Goal: Task Accomplishment & Management: Manage account settings

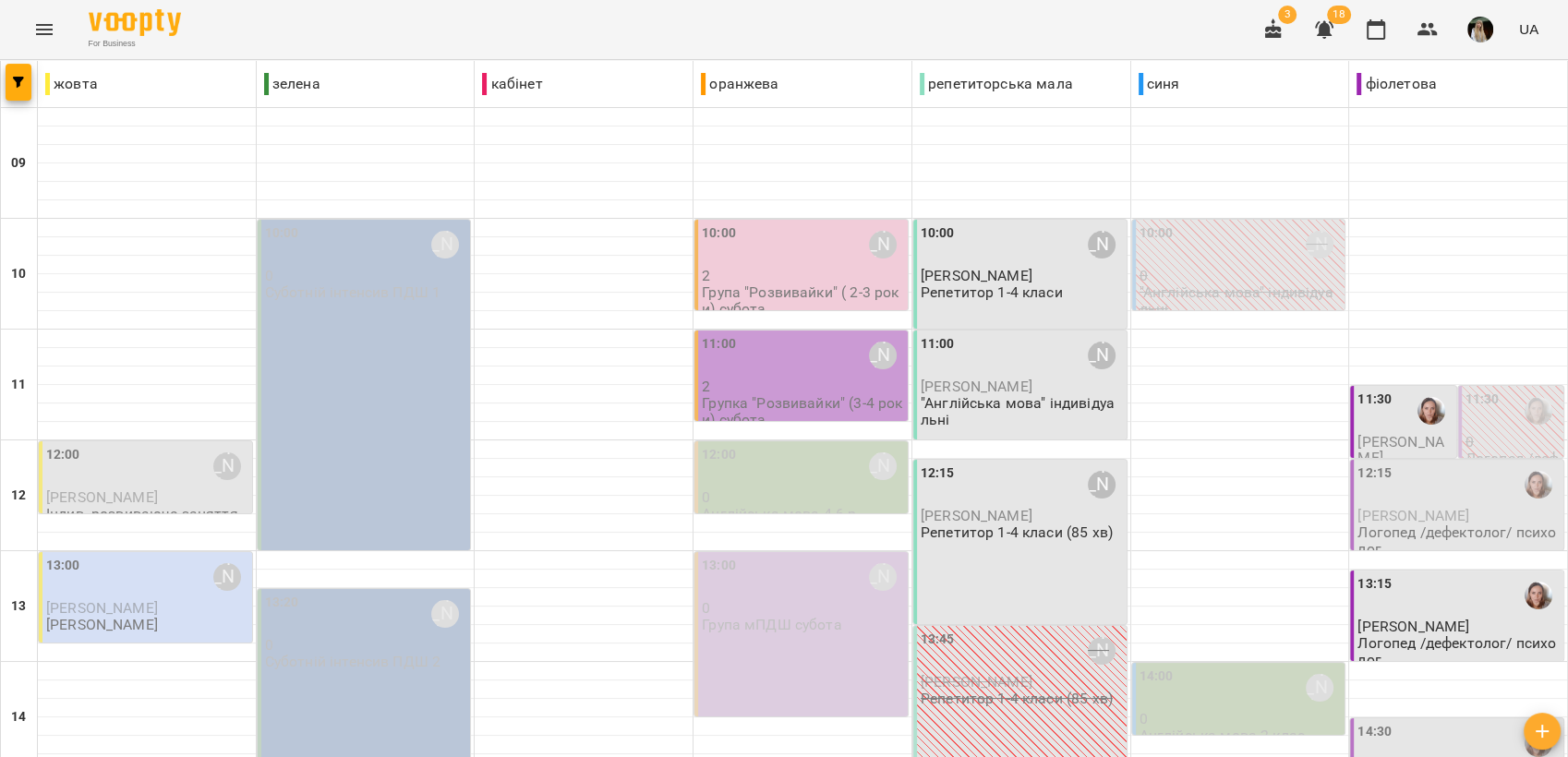
scroll to position [692, 0]
drag, startPoint x: 1094, startPoint y: 667, endPoint x: 1141, endPoint y: 612, distance: 72.3
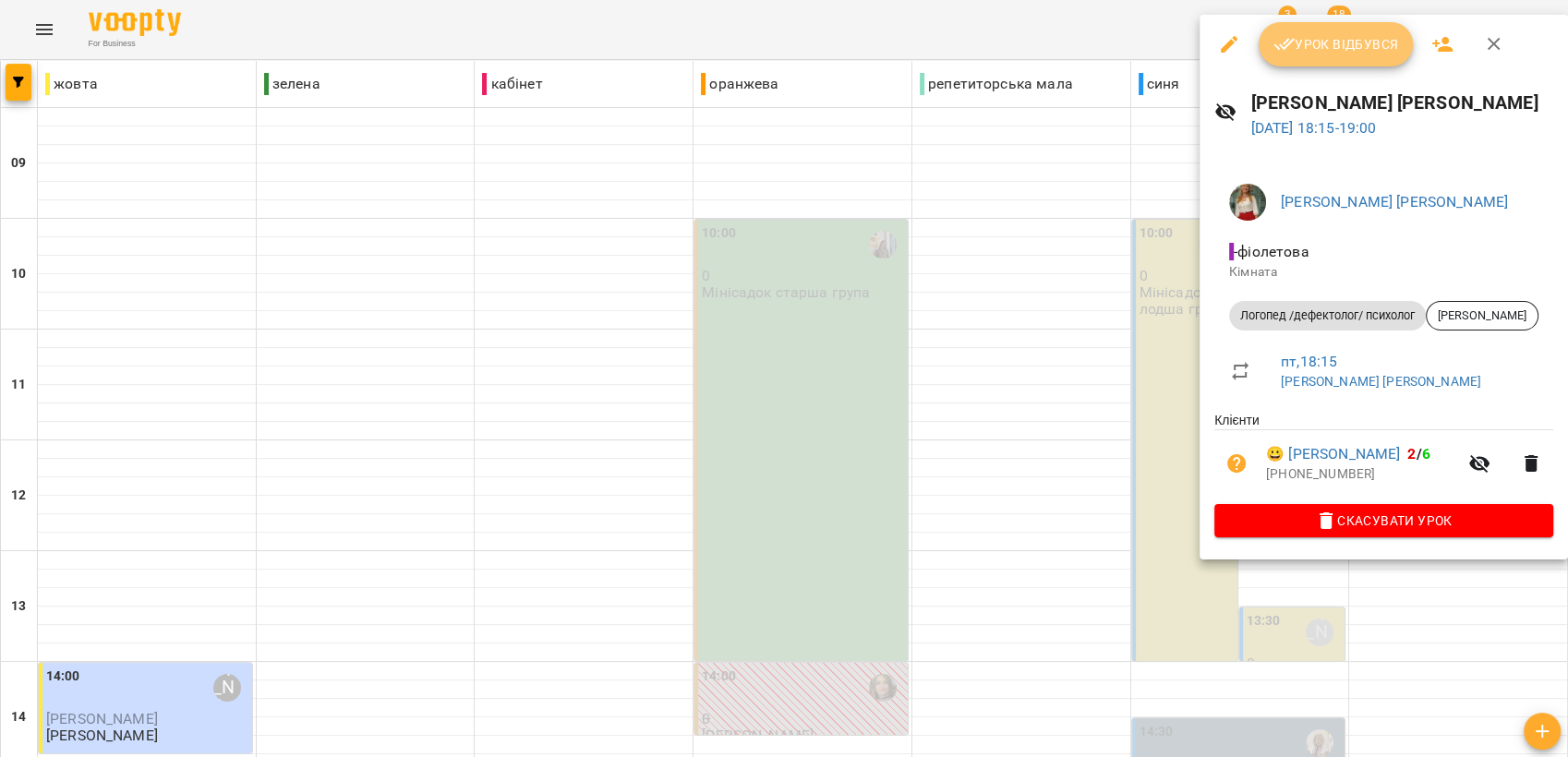
click at [1319, 36] on span "Урок відбувся" at bounding box center [1336, 43] width 126 height 22
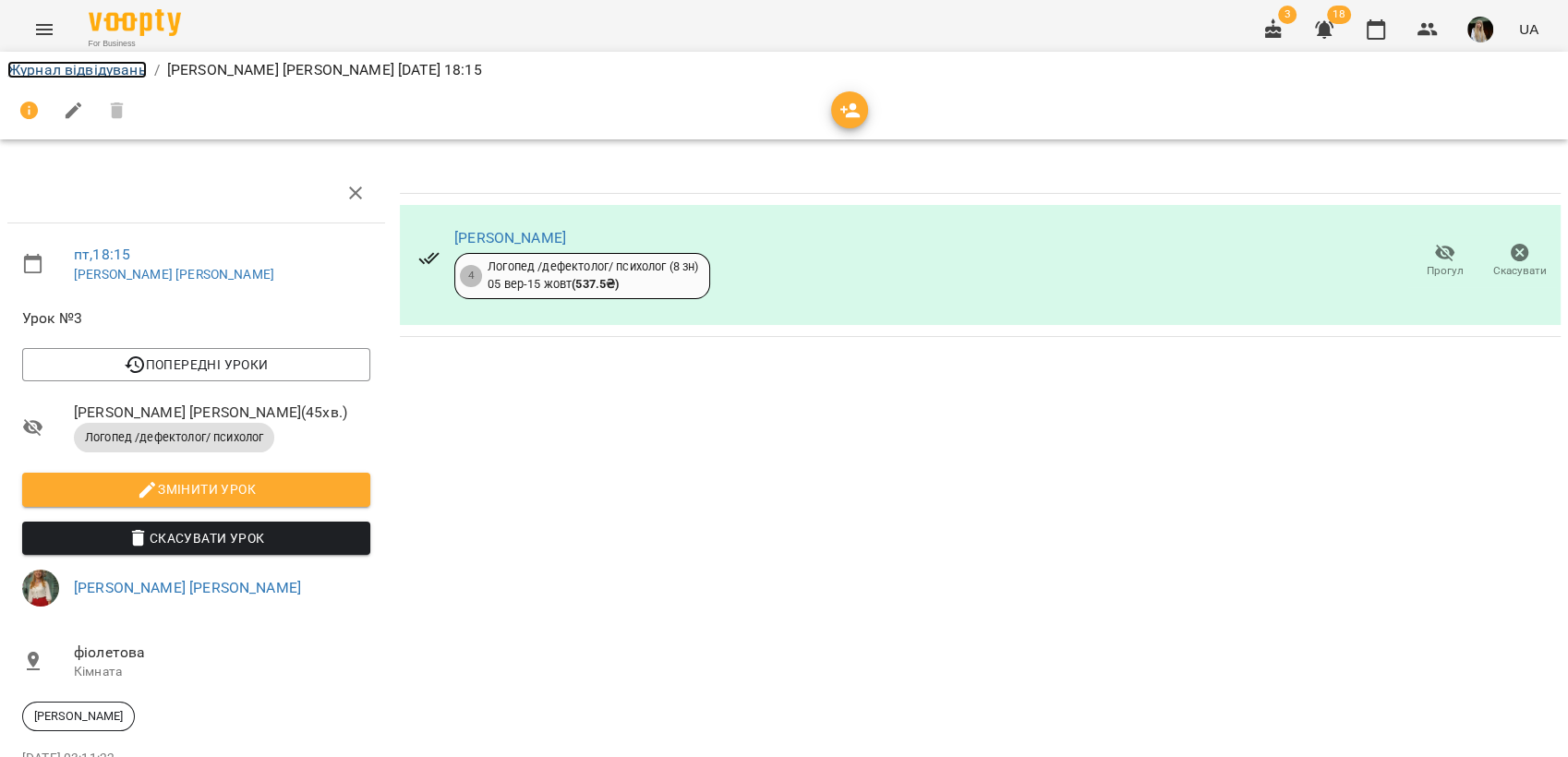
click at [70, 76] on link "Журнал відвідувань" at bounding box center [77, 70] width 140 height 18
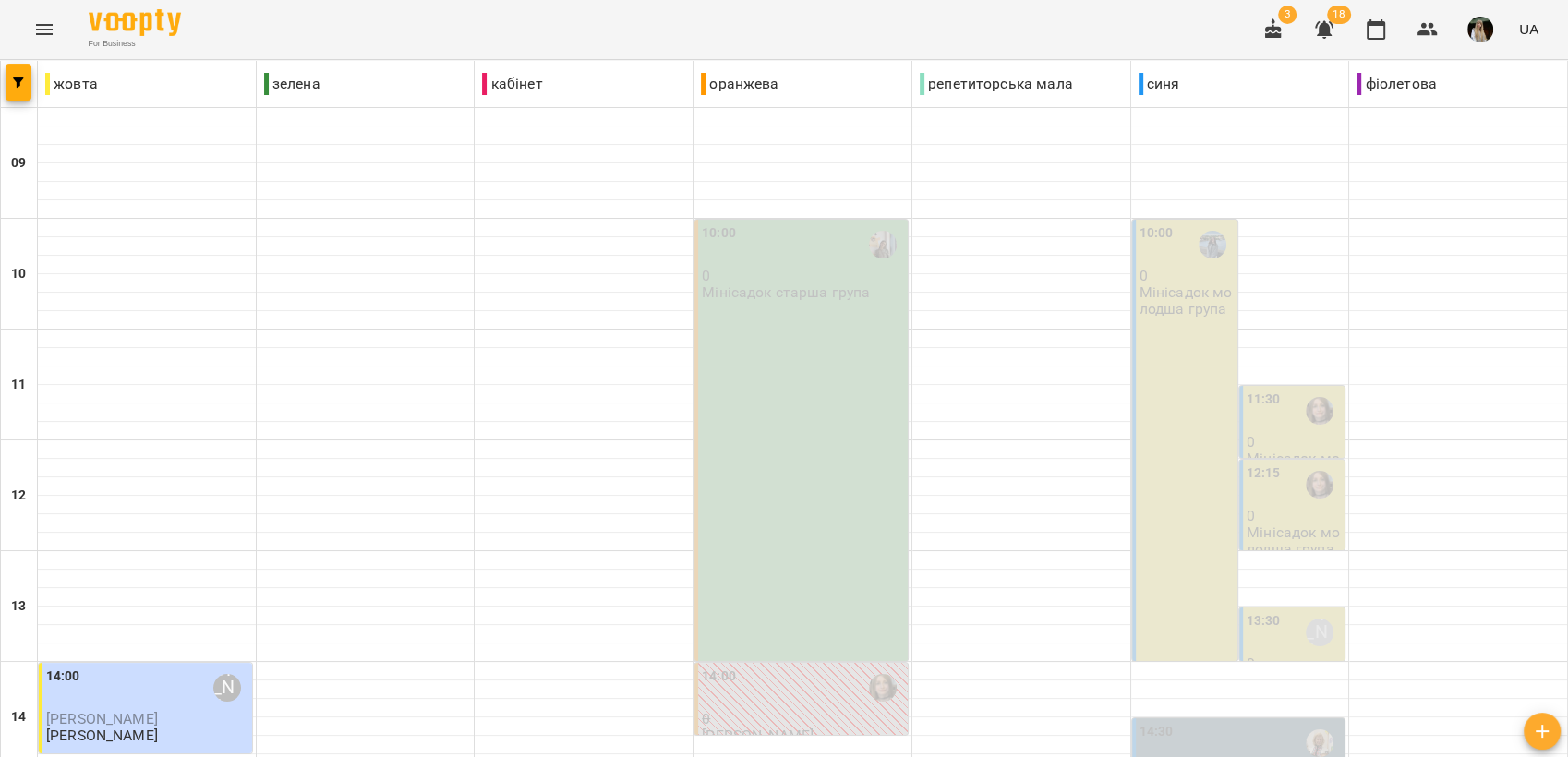
scroll to position [692, 0]
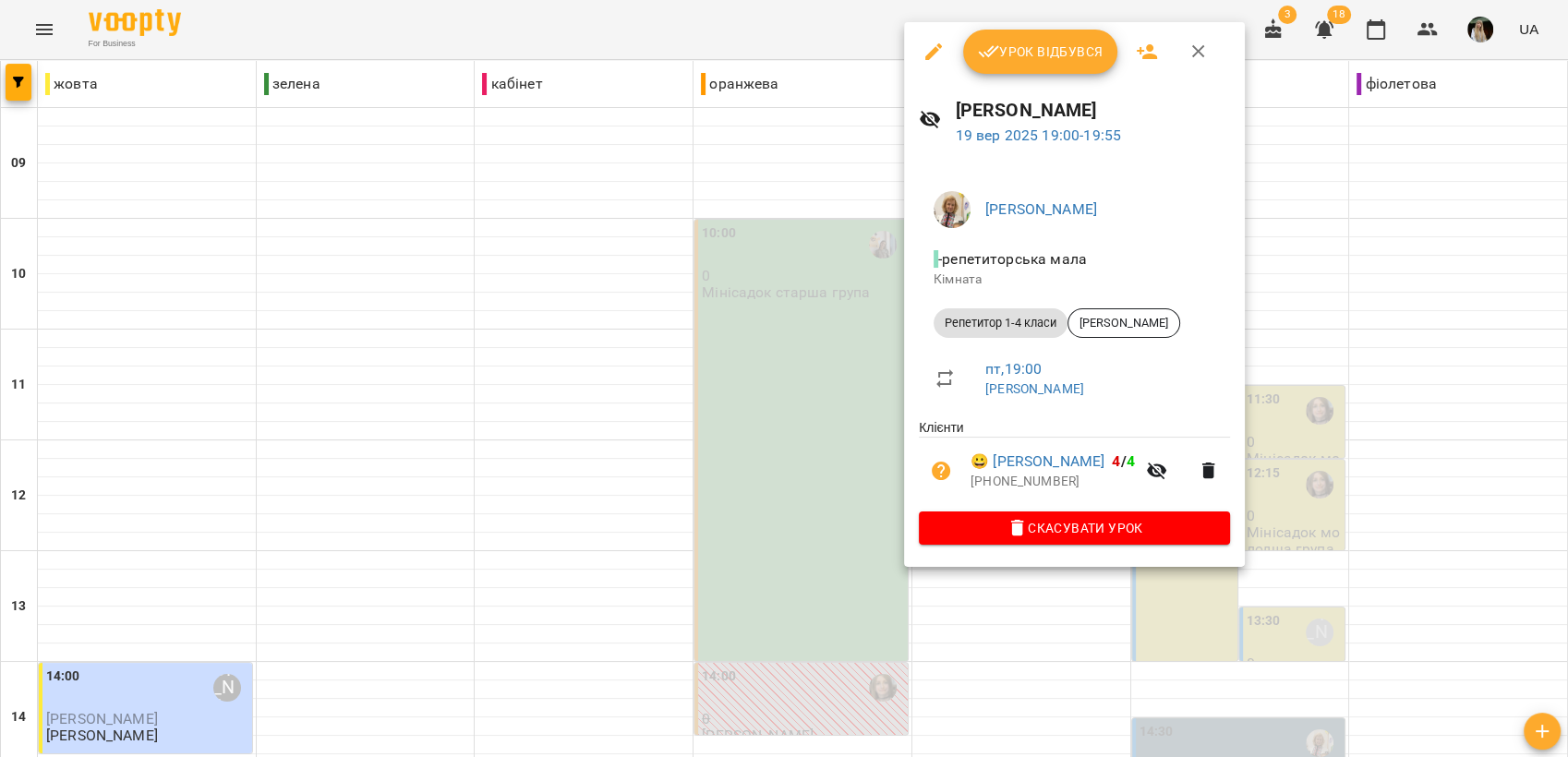
click at [1043, 55] on span "Урок відбувся" at bounding box center [1040, 51] width 126 height 22
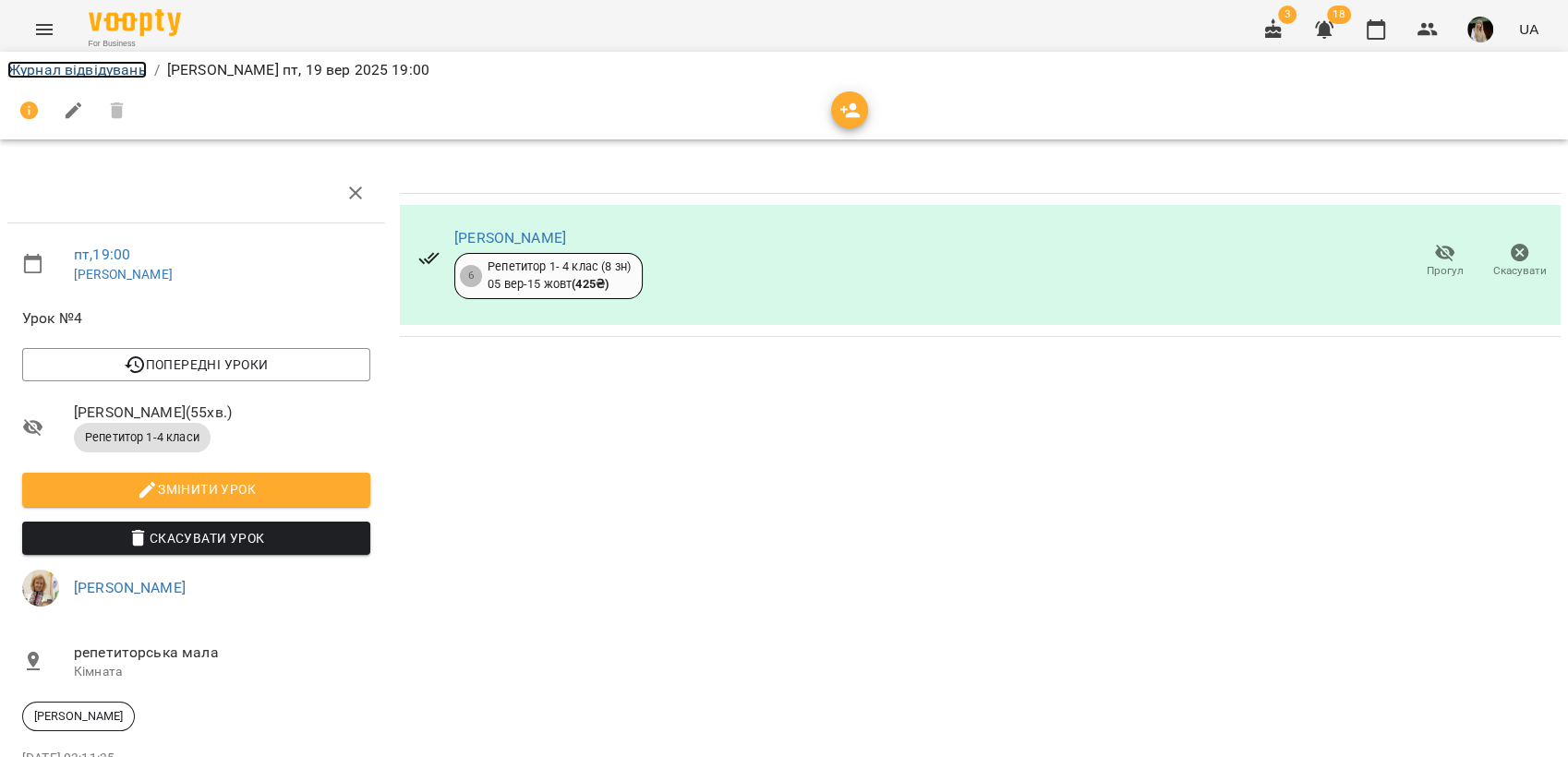
drag, startPoint x: 57, startPoint y: 75, endPoint x: 65, endPoint y: 88, distance: 15.3
click at [56, 75] on link "Журнал відвідувань" at bounding box center [77, 70] width 140 height 18
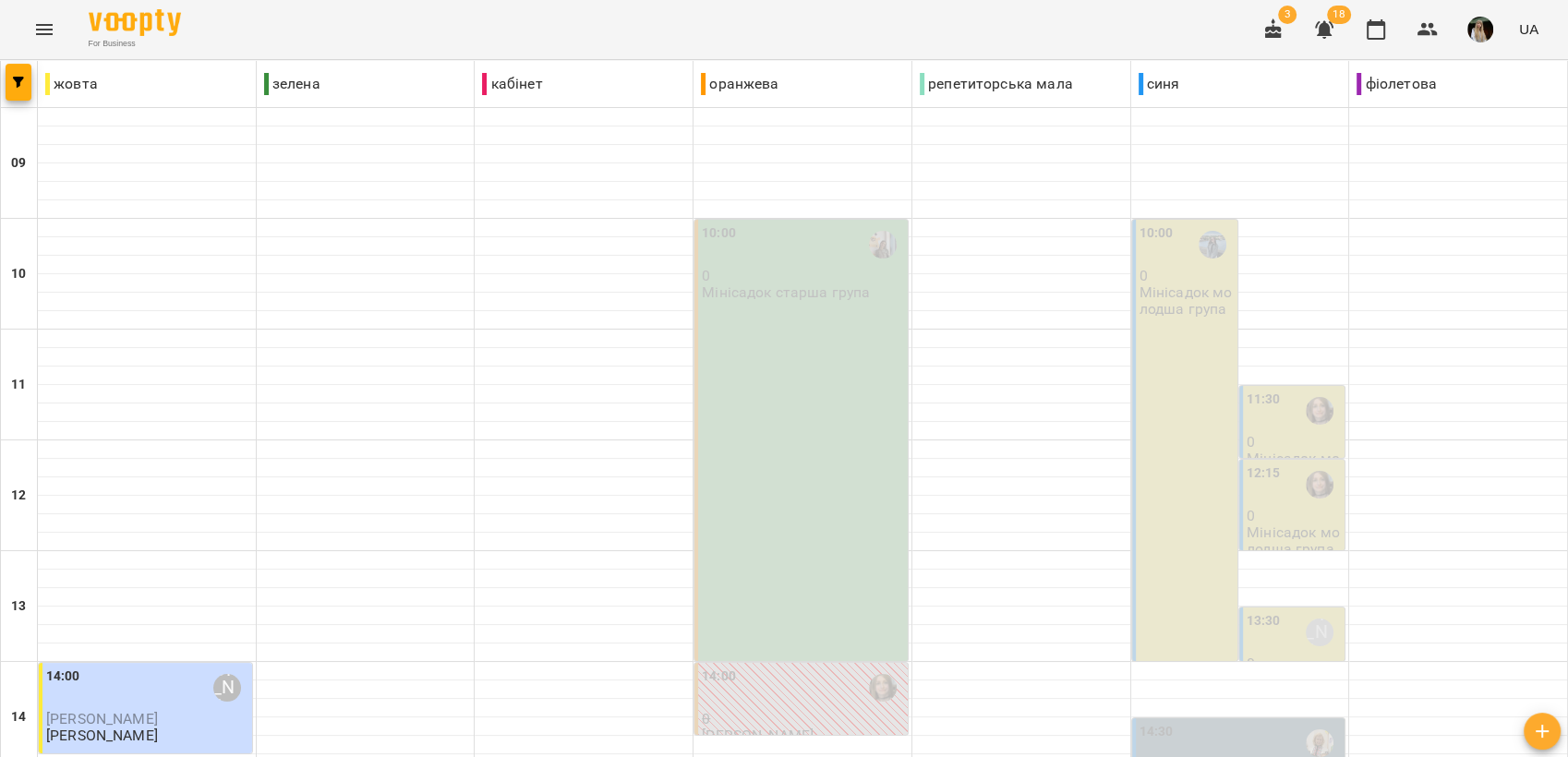
scroll to position [692, 0]
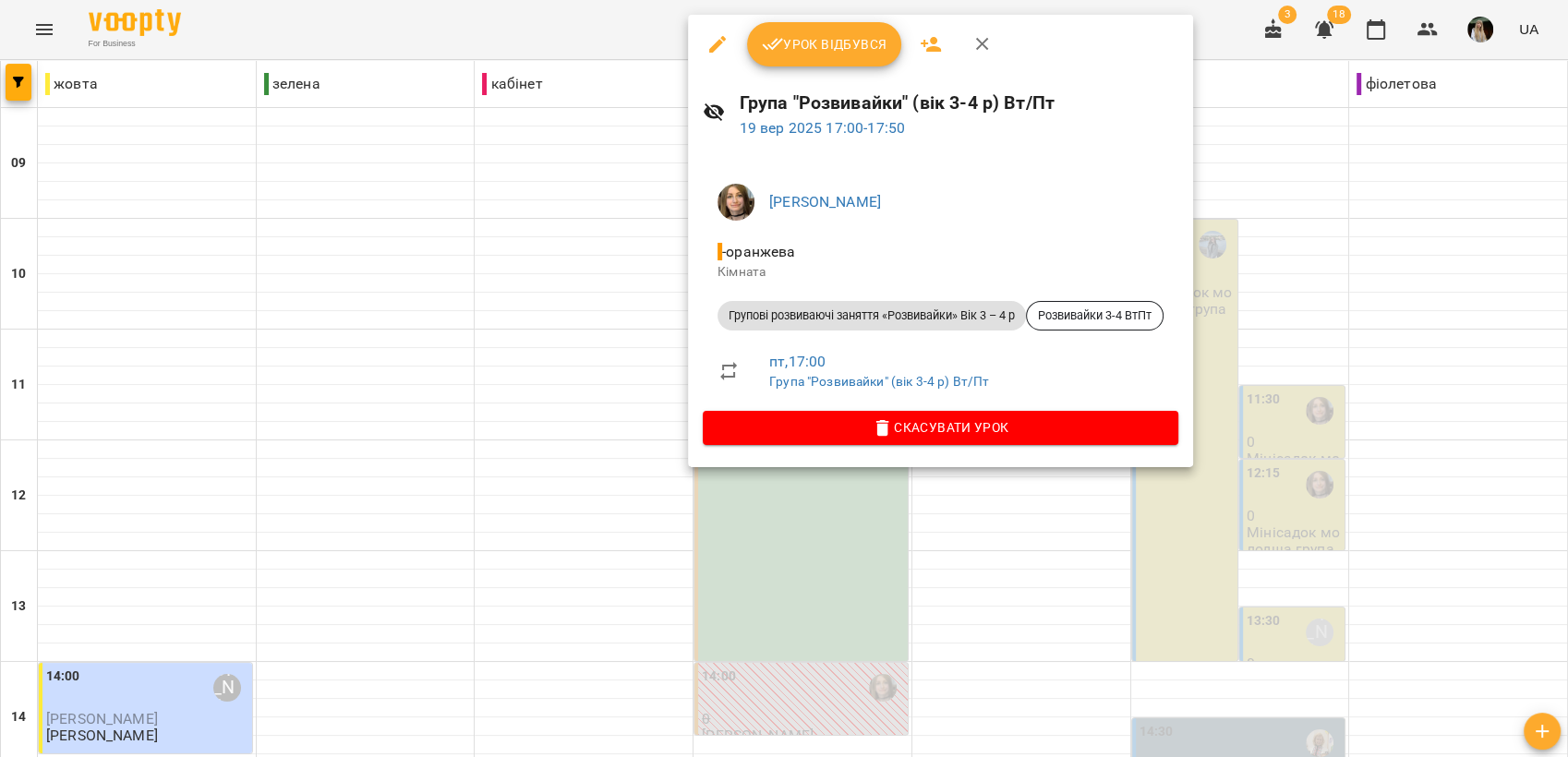
click at [796, 41] on span "Урок відбувся" at bounding box center [824, 43] width 126 height 22
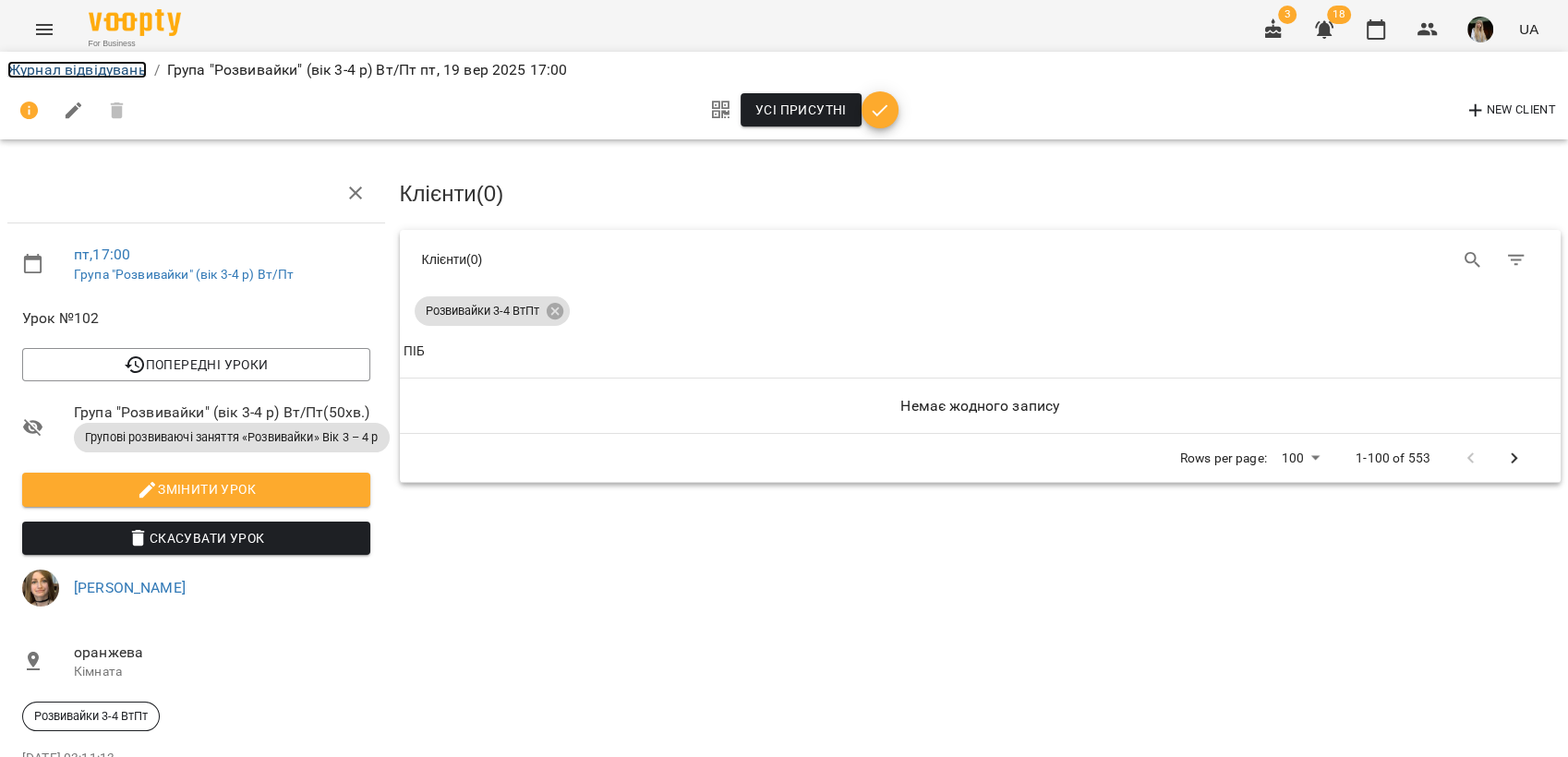
click at [64, 67] on link "Журнал відвідувань" at bounding box center [77, 70] width 140 height 18
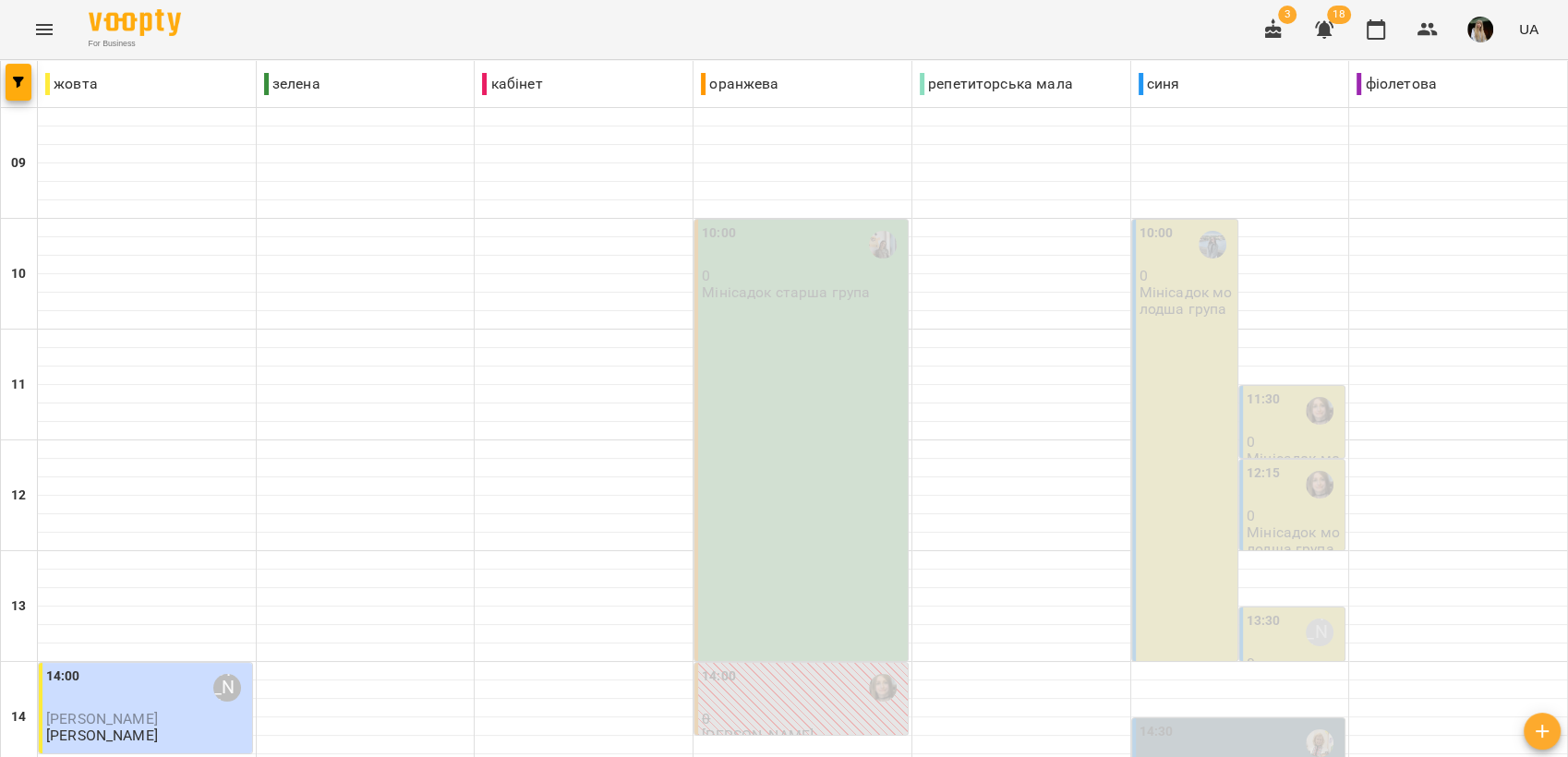
scroll to position [692, 0]
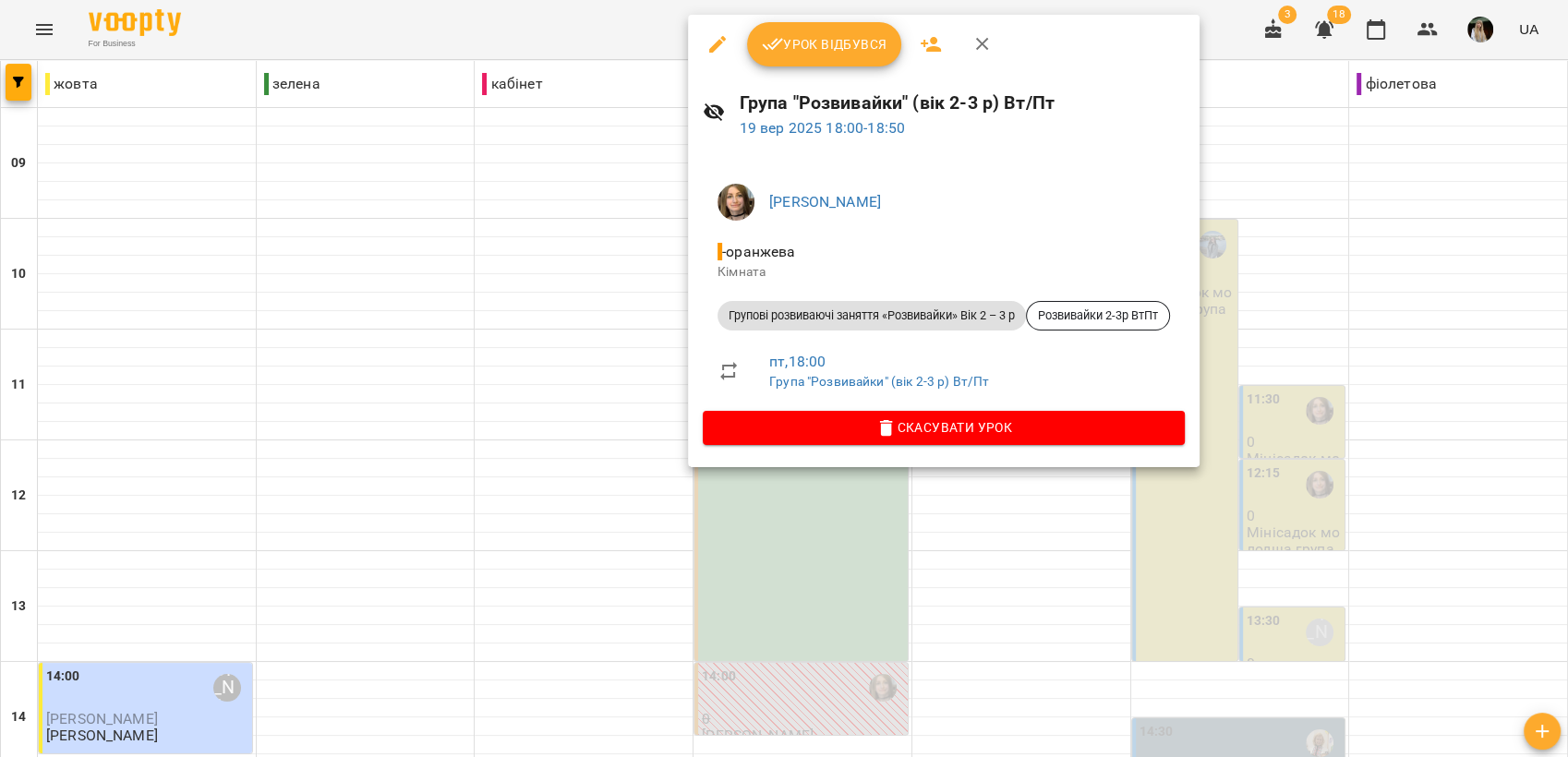
click at [868, 35] on span "Урок відбувся" at bounding box center [824, 43] width 126 height 22
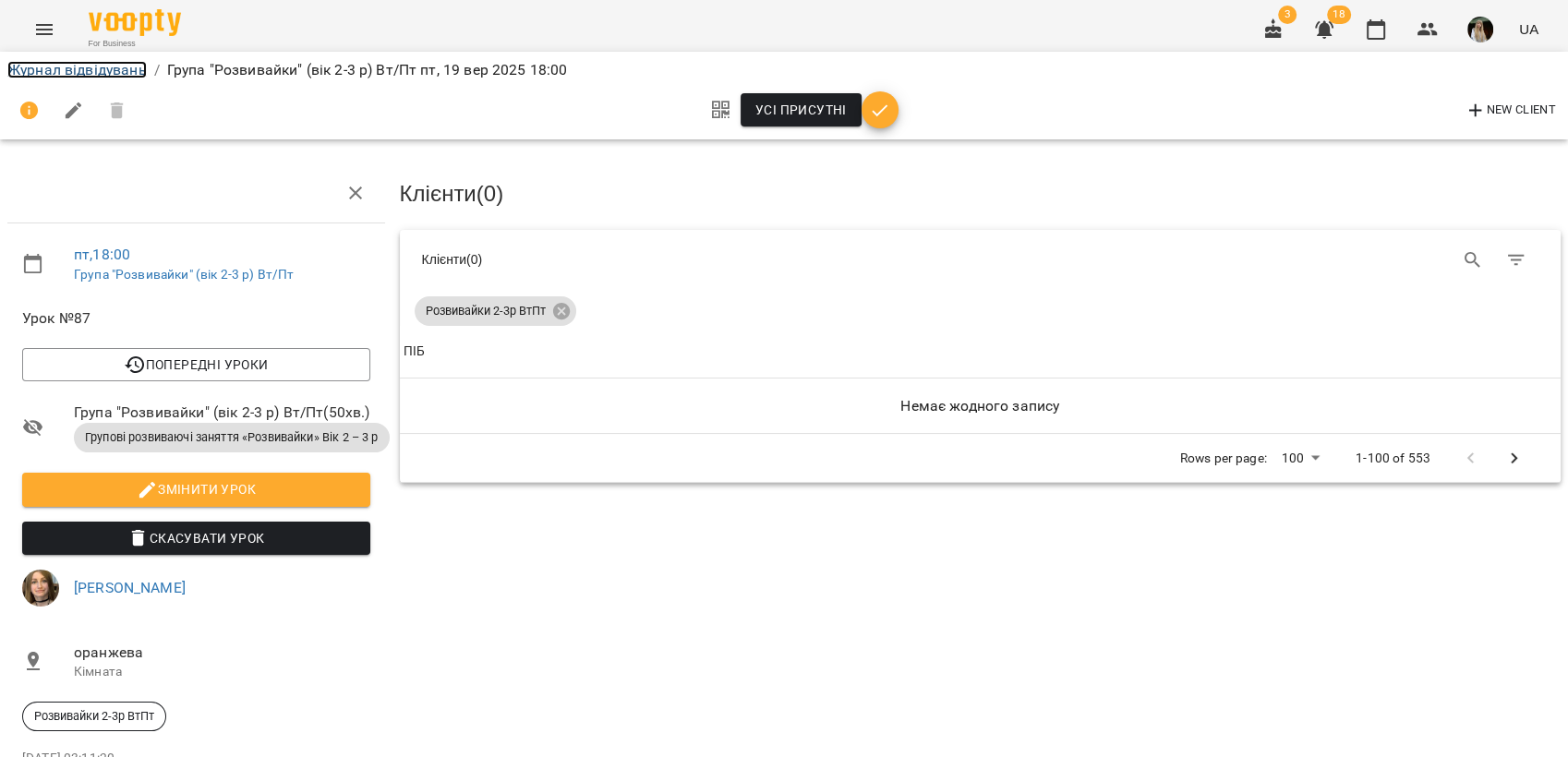
click at [45, 67] on link "Журнал відвідувань" at bounding box center [77, 70] width 140 height 18
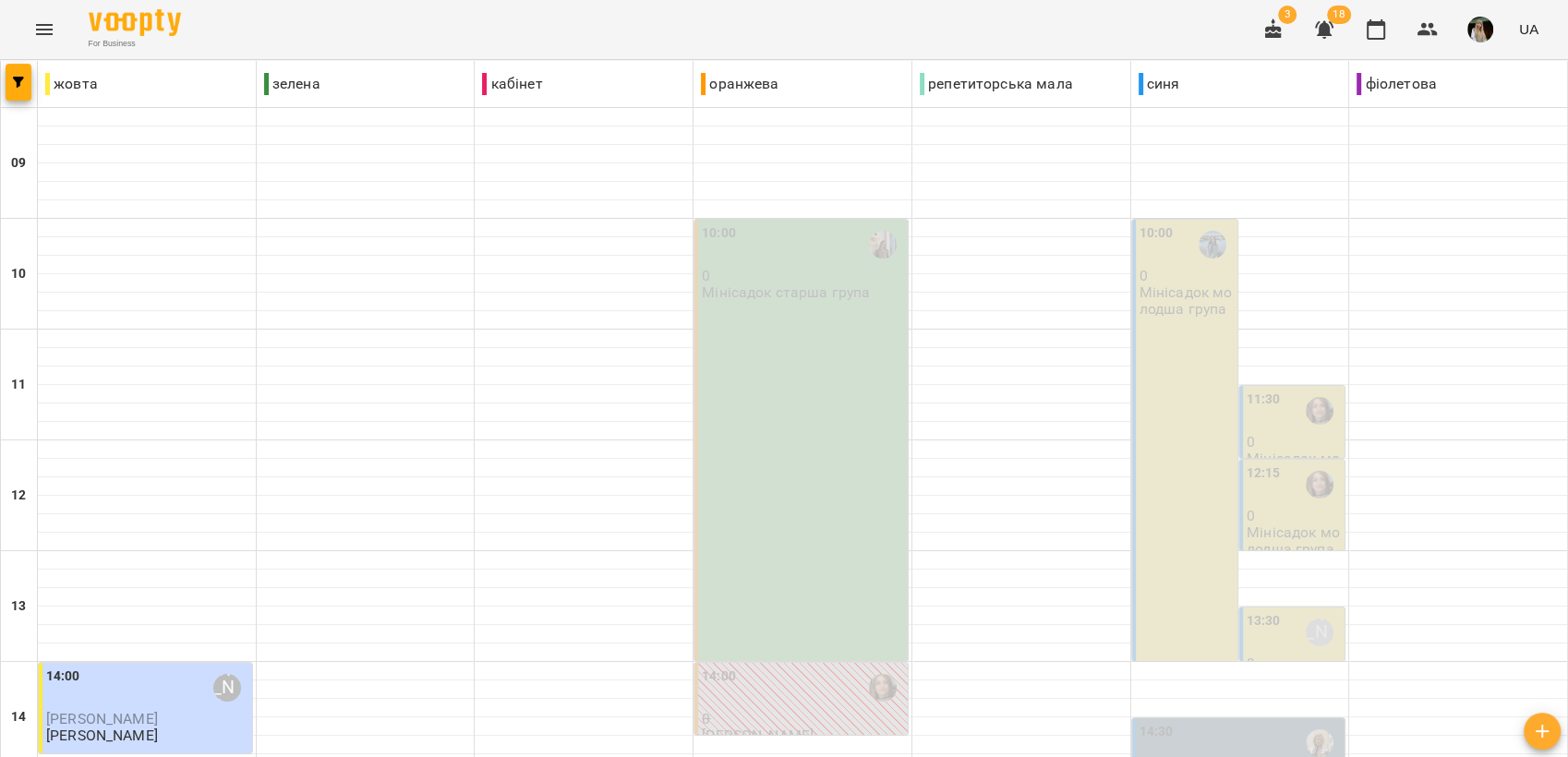
scroll to position [692, 0]
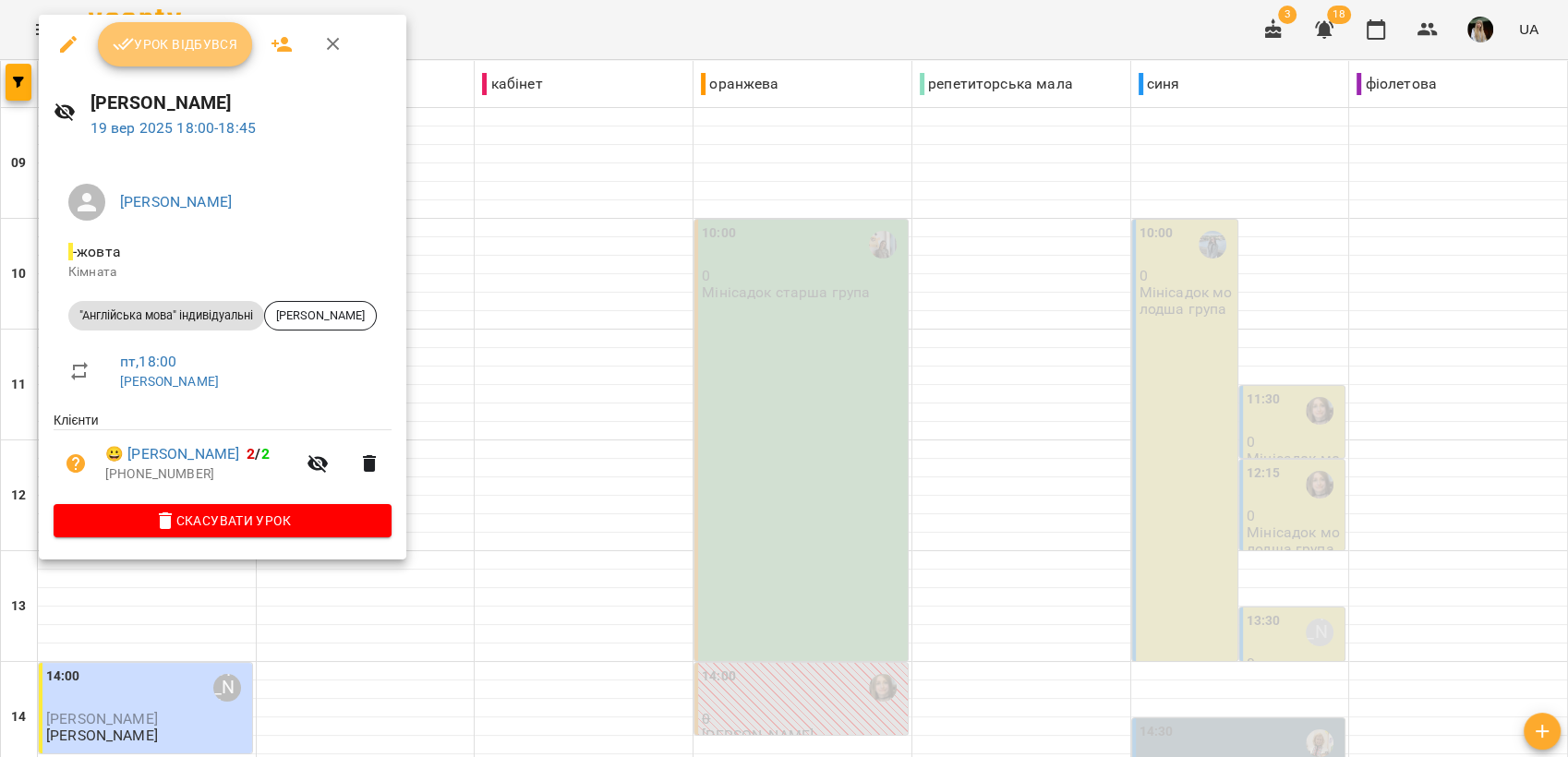
click at [214, 43] on span "Урок відбувся" at bounding box center [175, 43] width 126 height 22
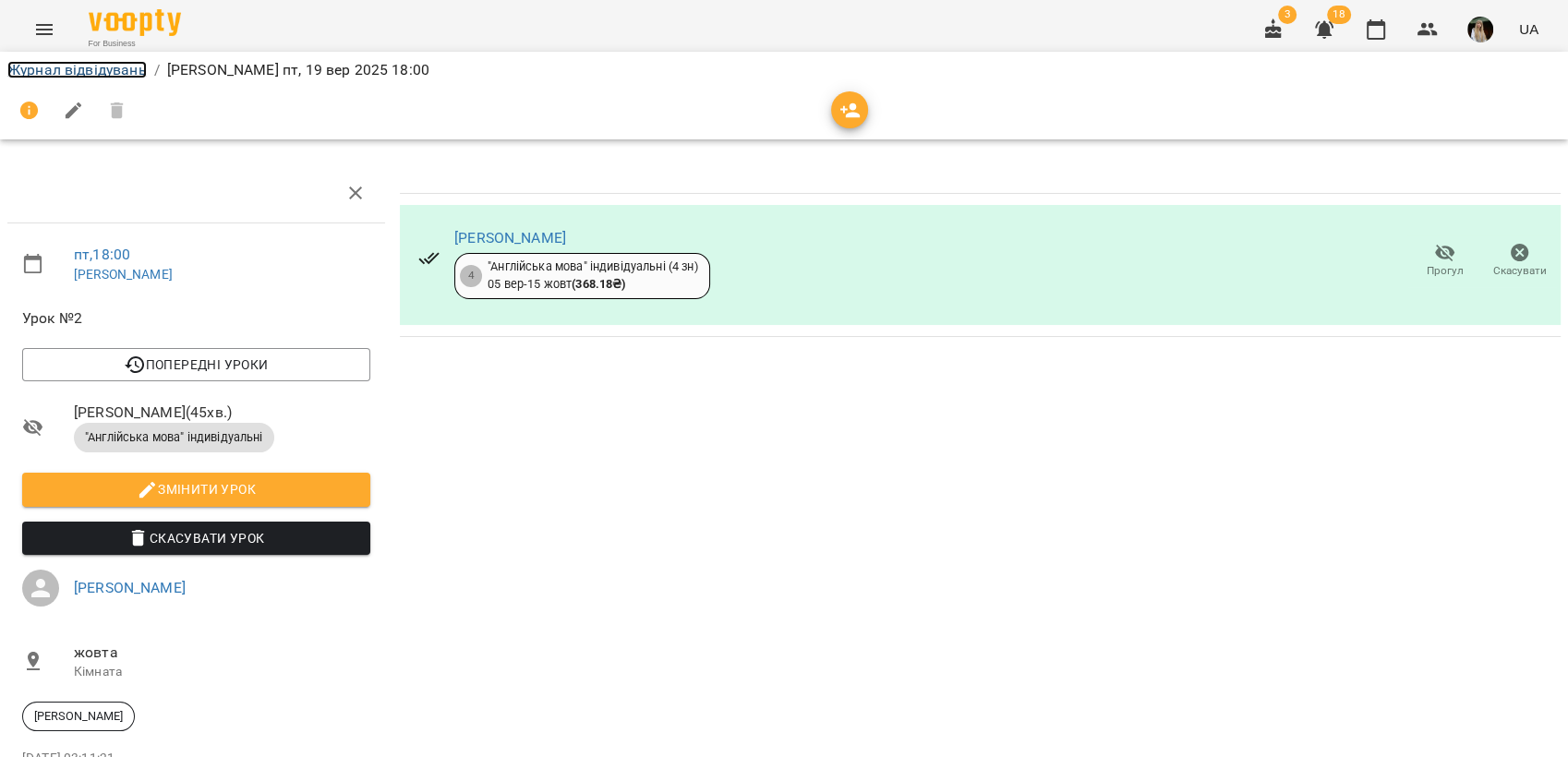
click at [116, 70] on link "Журнал відвідувань" at bounding box center [77, 70] width 140 height 18
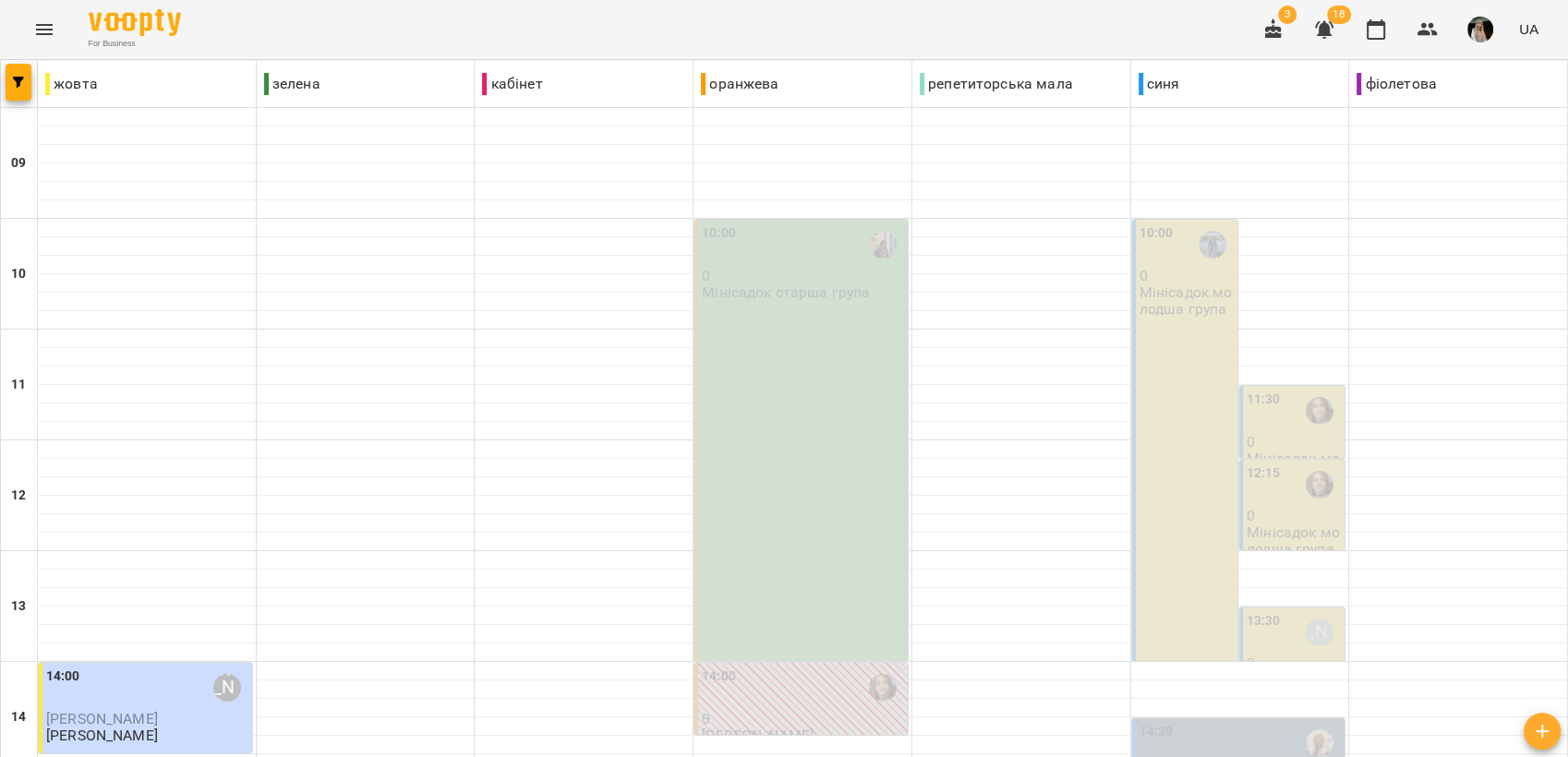
scroll to position [692, 0]
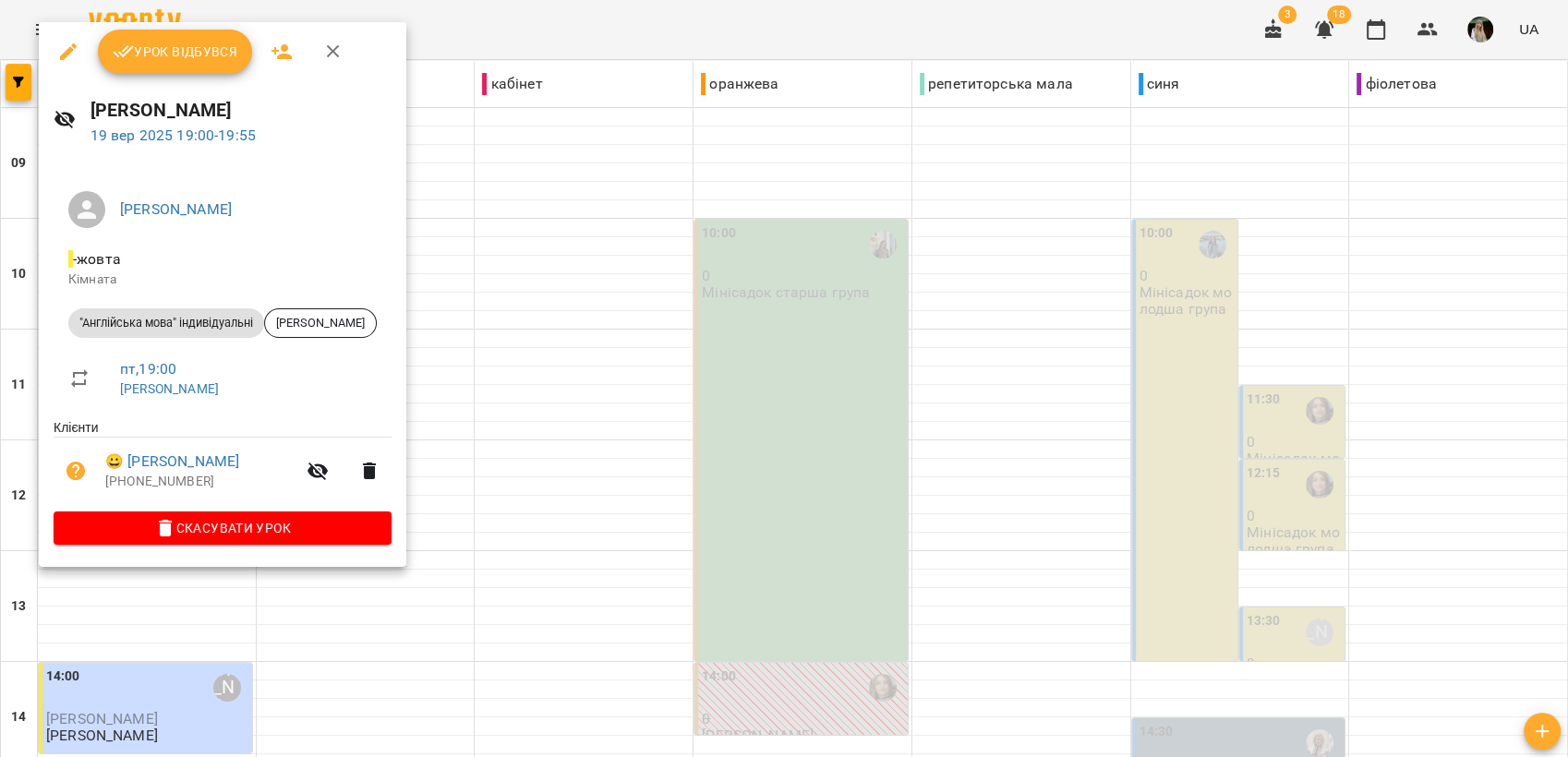
click at [163, 41] on span "Урок відбувся" at bounding box center [175, 51] width 126 height 22
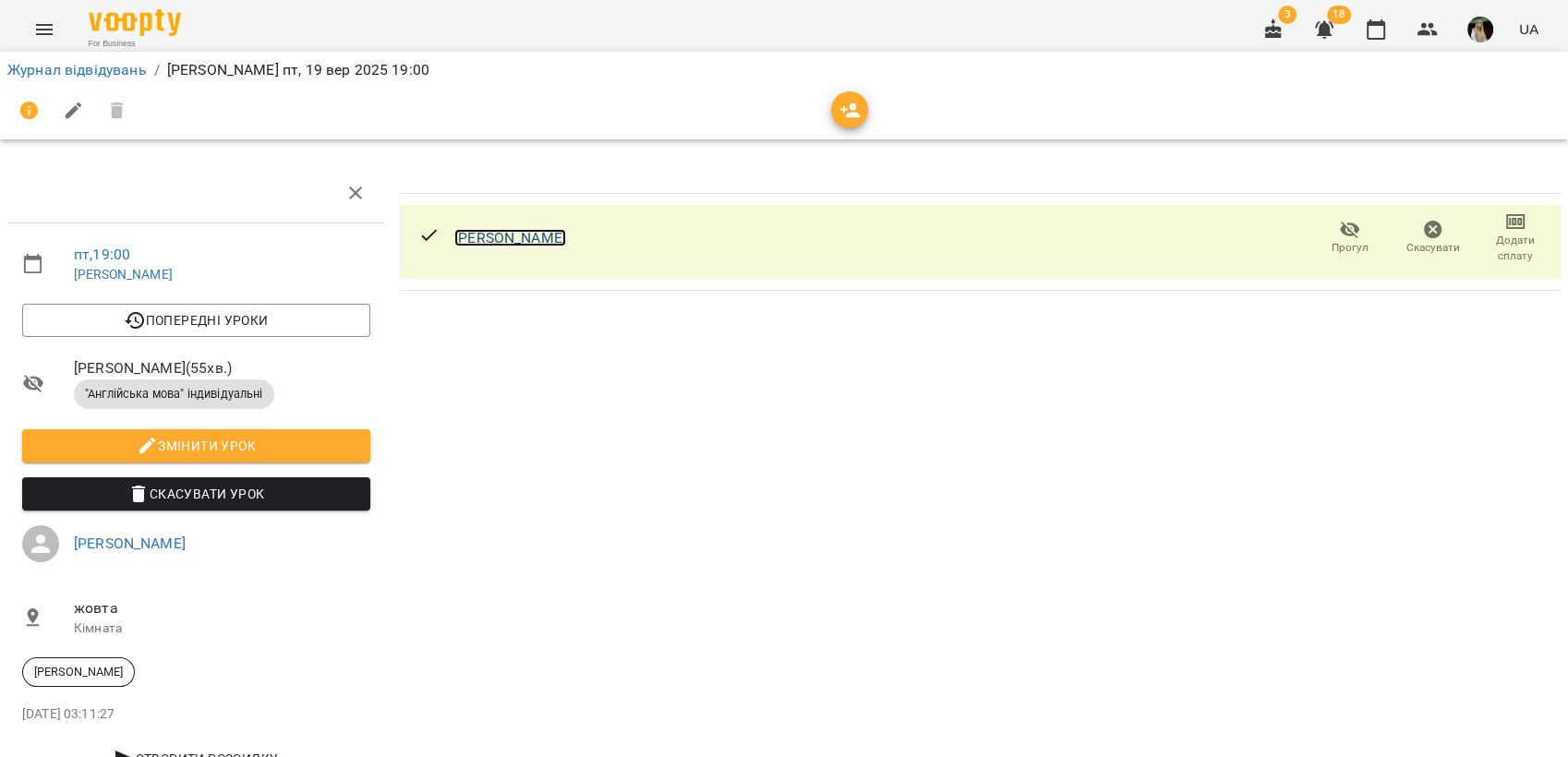
click at [513, 234] on link "[PERSON_NAME]" at bounding box center [510, 238] width 111 height 18
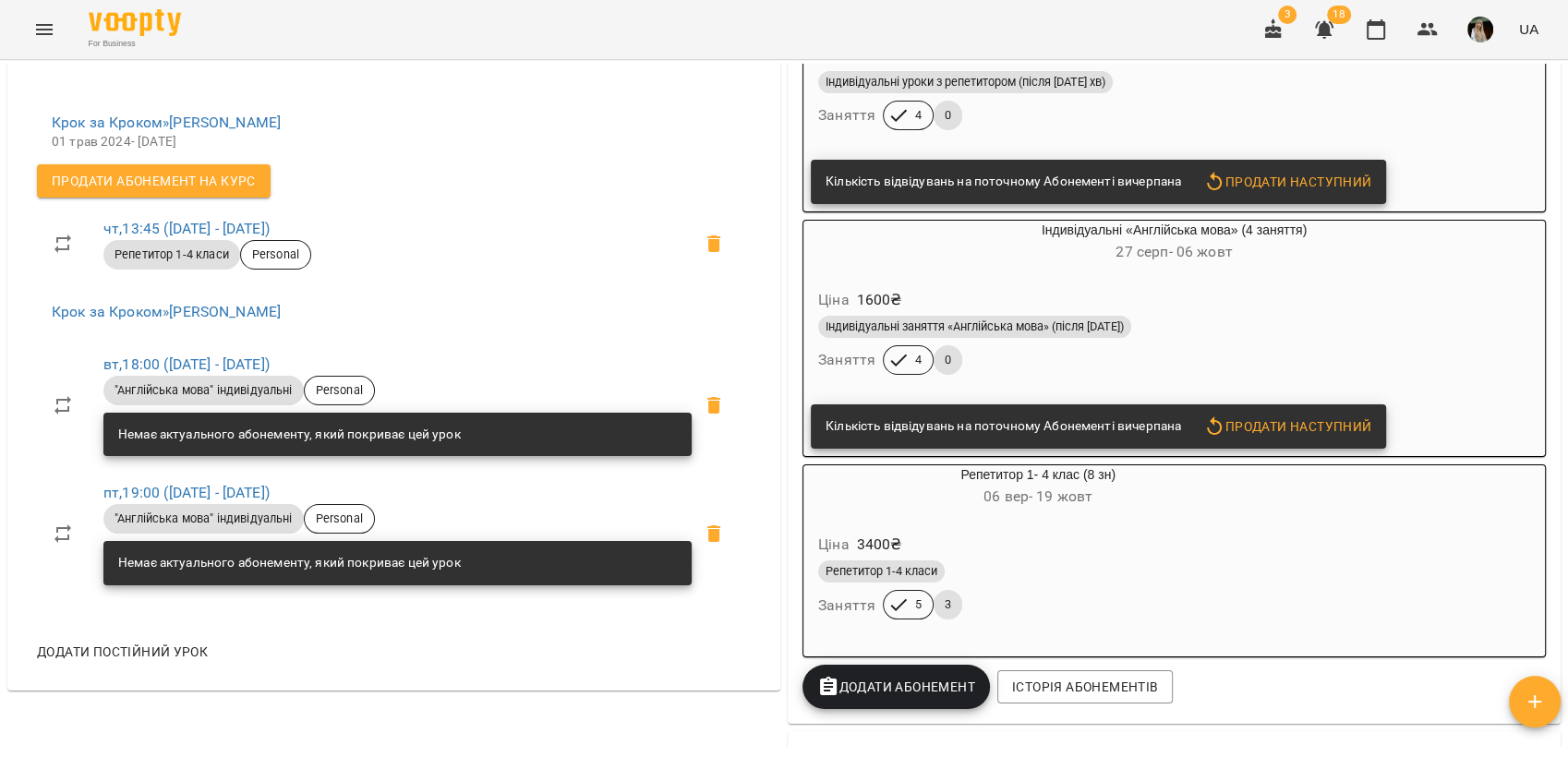
scroll to position [614, 0]
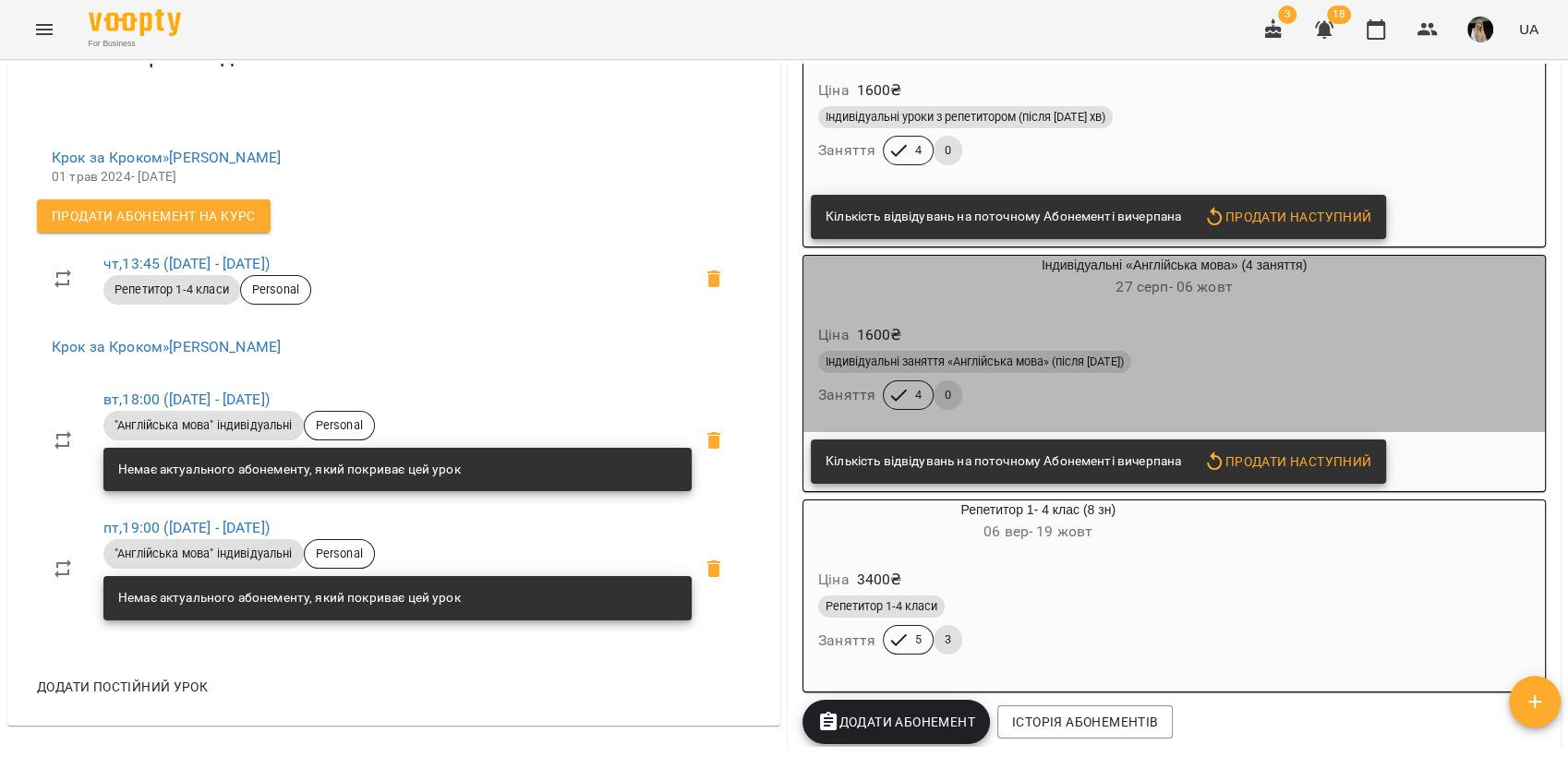
click at [1330, 344] on div "Ціна 1600 ₴" at bounding box center [1174, 334] width 719 height 33
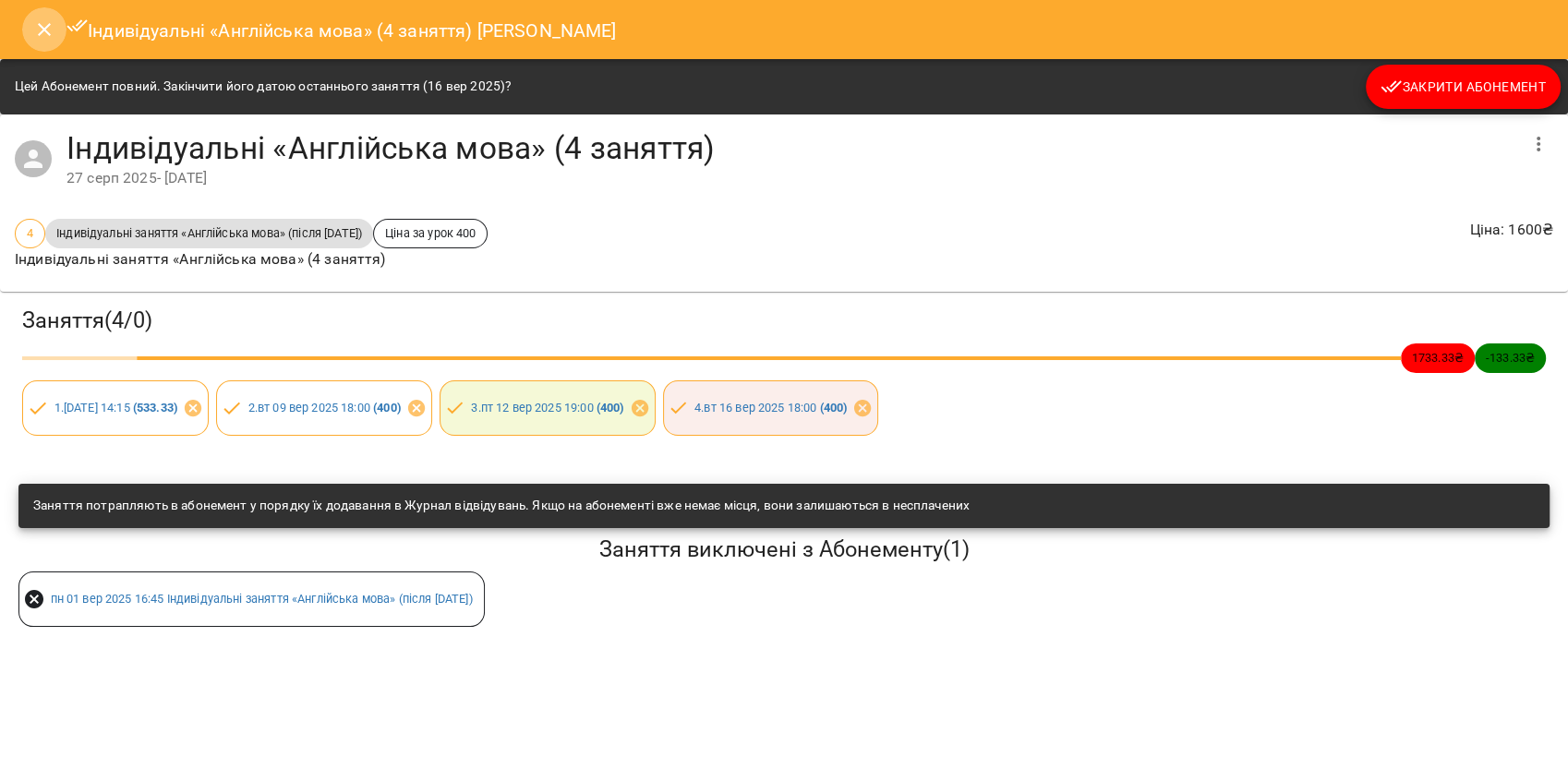
click at [42, 25] on icon "Close" at bounding box center [43, 29] width 22 height 22
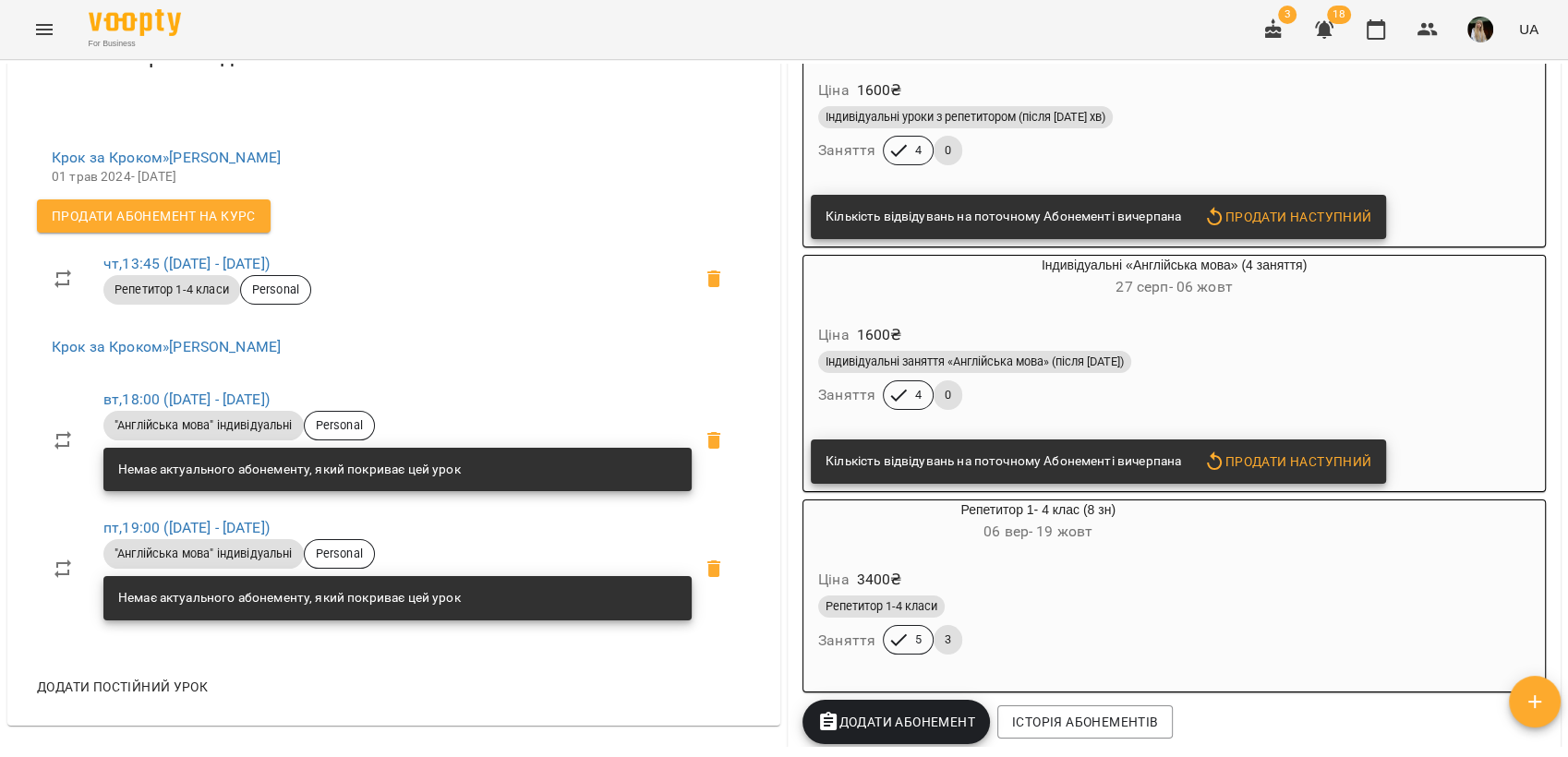
click at [47, 25] on icon "Menu" at bounding box center [44, 29] width 17 height 11
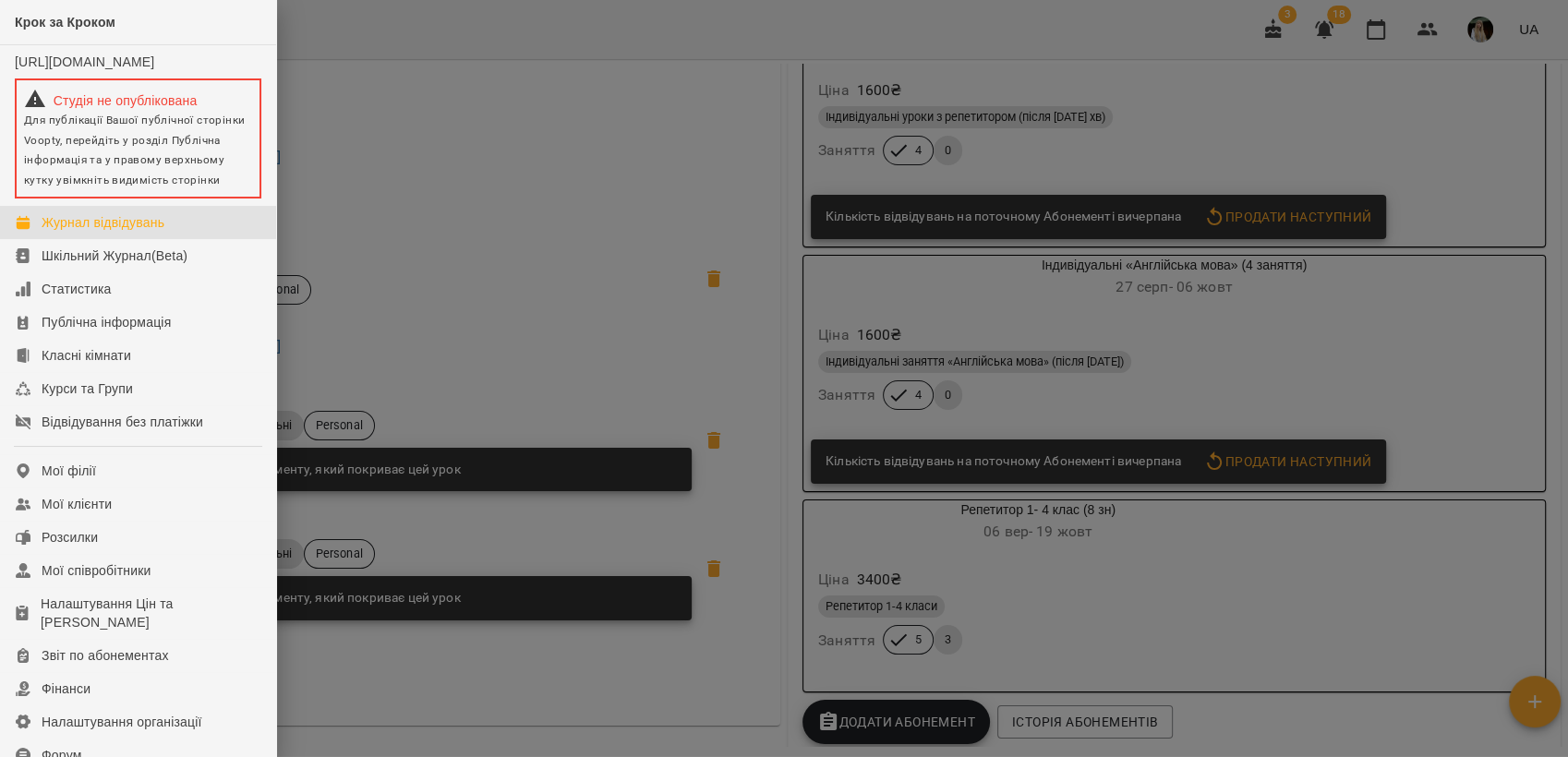
click at [139, 229] on div "Журнал відвідувань" at bounding box center [103, 223] width 123 height 19
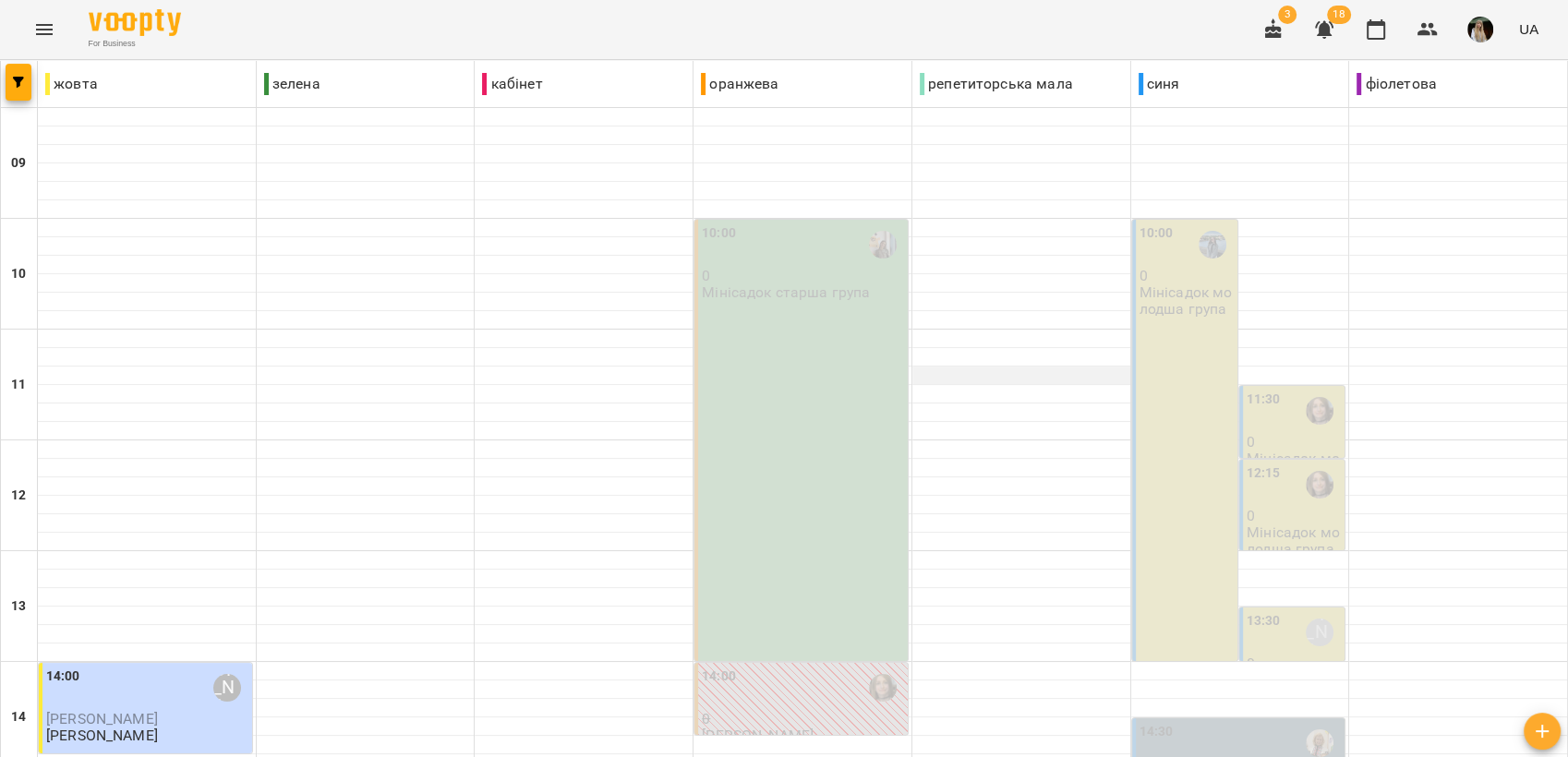
scroll to position [692, 0]
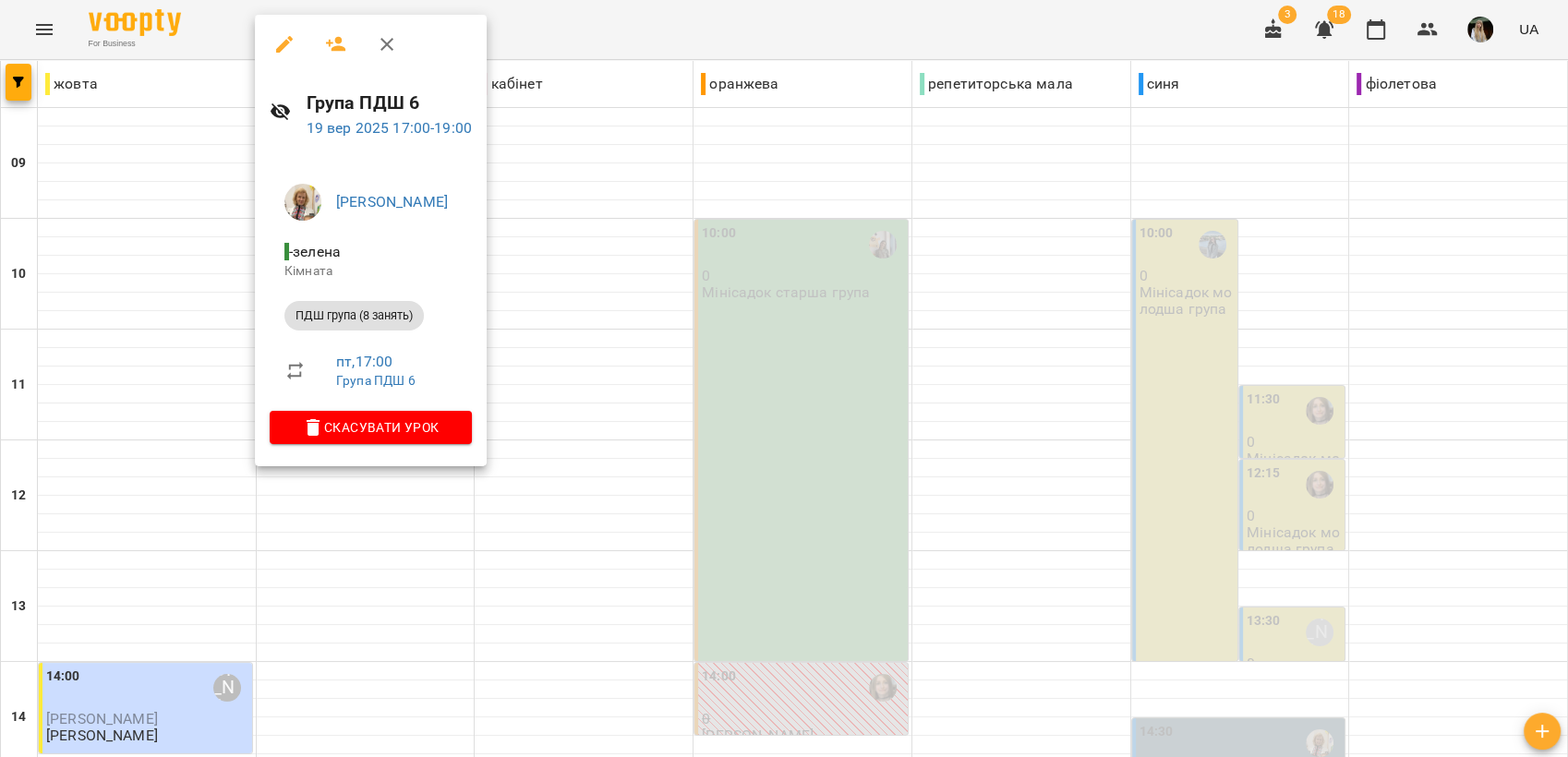
click at [574, 452] on div at bounding box center [784, 378] width 1568 height 757
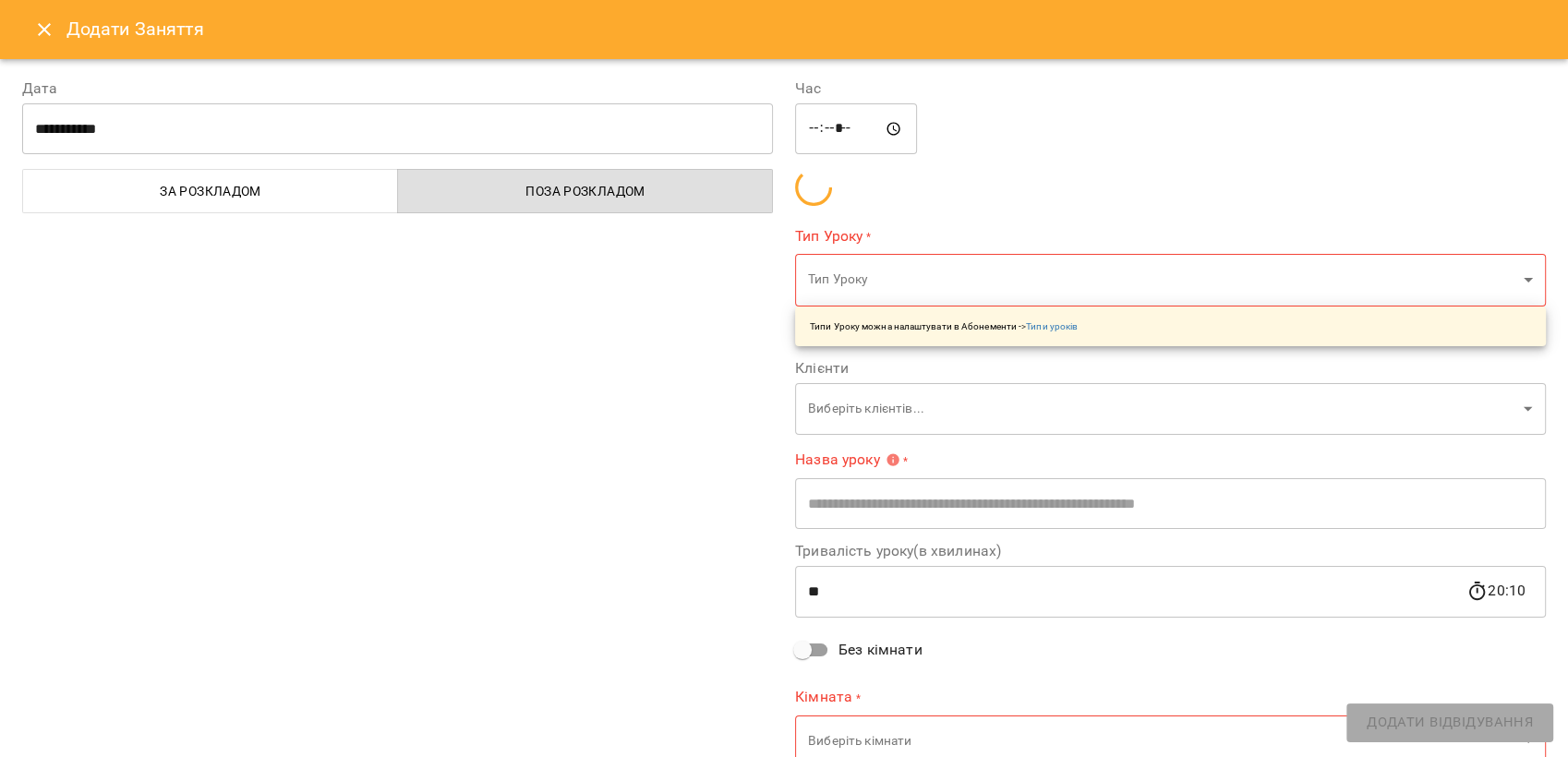
type input "**********"
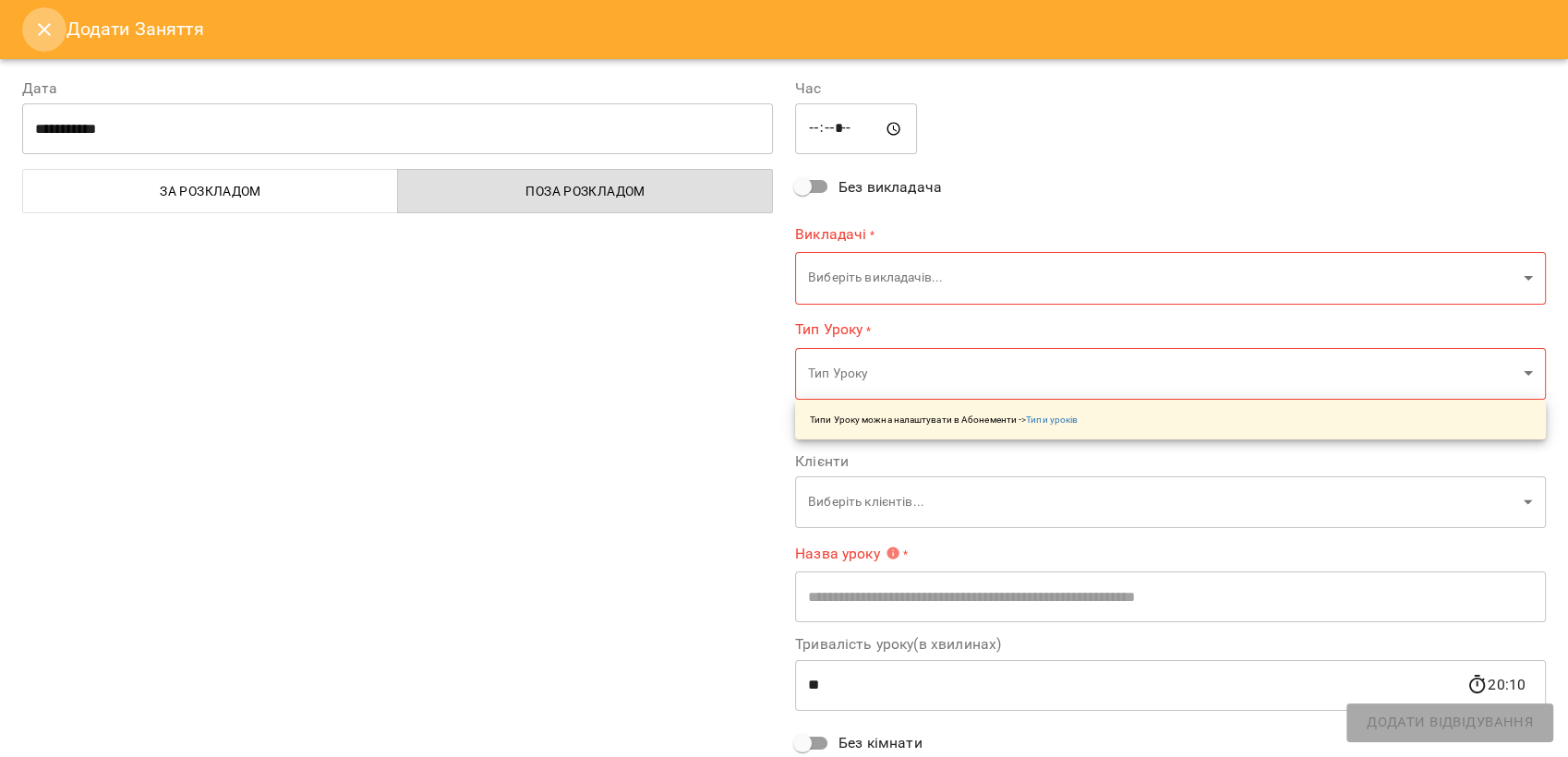
click at [44, 23] on icon "Close" at bounding box center [43, 29] width 22 height 22
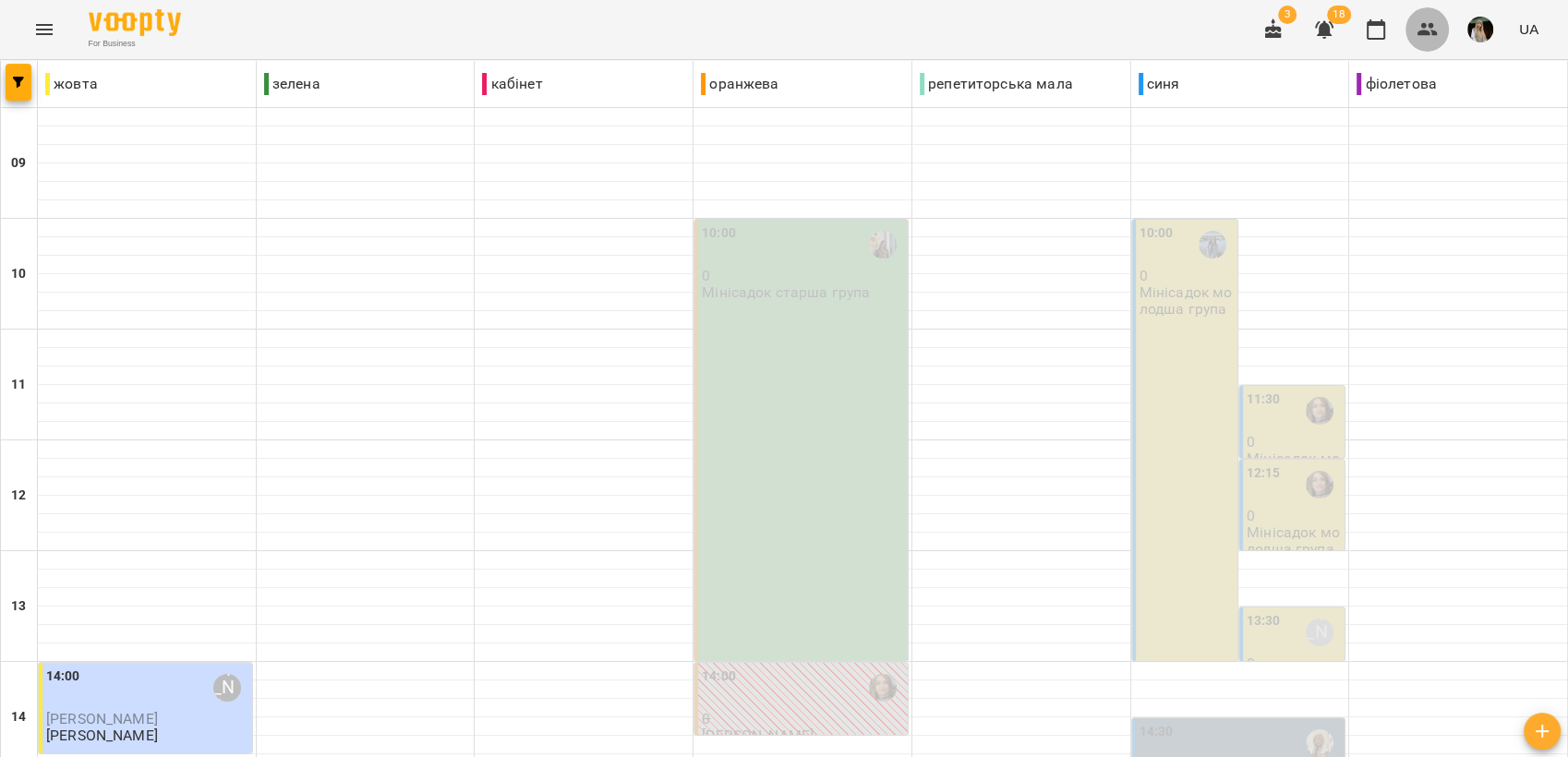
click at [1427, 32] on icon "button" at bounding box center [1427, 29] width 21 height 13
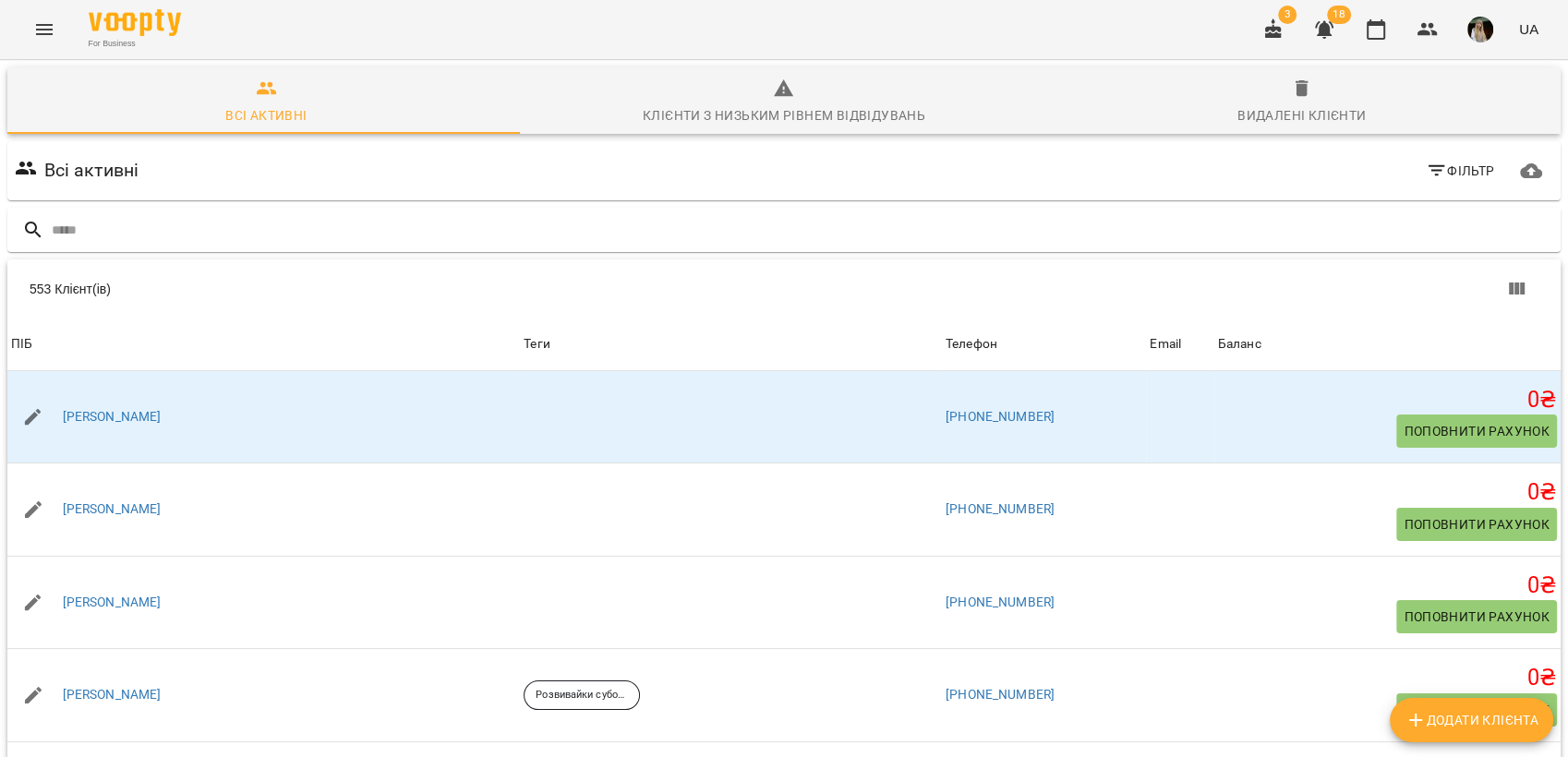
click at [1482, 36] on img "button" at bounding box center [1479, 29] width 25 height 25
click at [1092, 42] on div at bounding box center [784, 378] width 1568 height 757
click at [1324, 28] on icon "button" at bounding box center [1324, 29] width 19 height 18
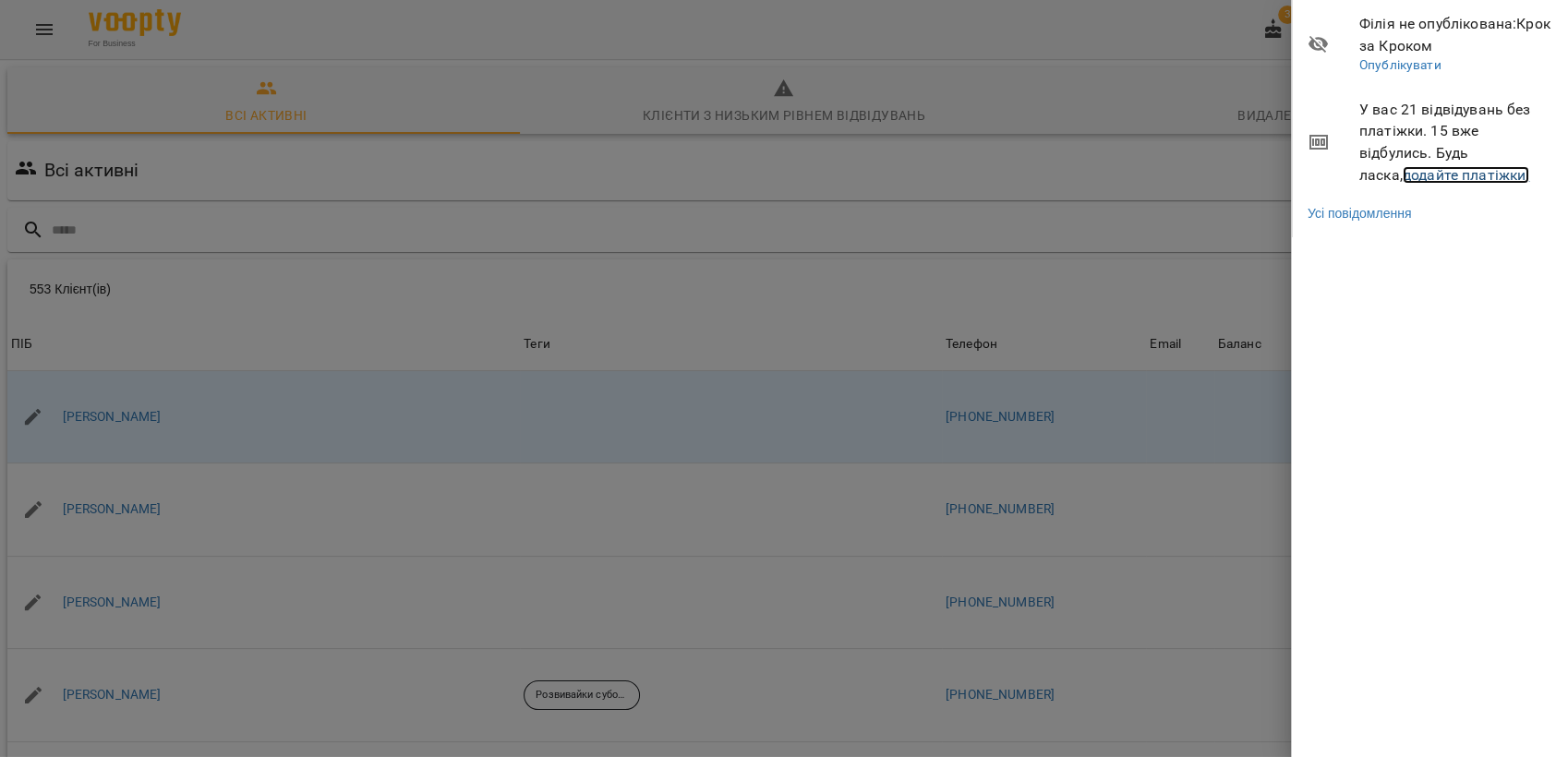
click at [1403, 170] on link "додайте платіжки!" at bounding box center [1466, 175] width 127 height 18
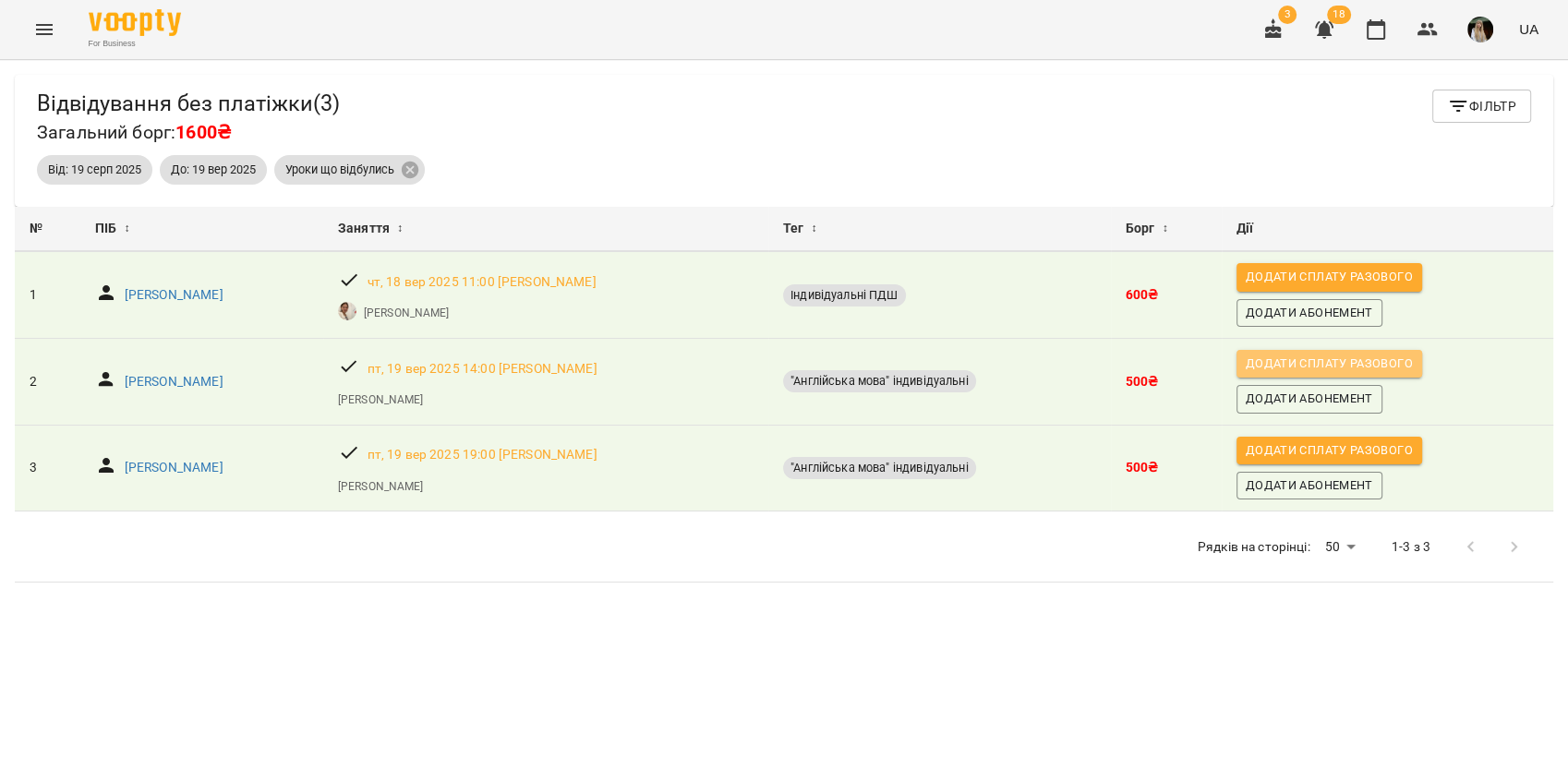
click at [1318, 362] on span "Додати сплату разового" at bounding box center [1328, 364] width 167 height 21
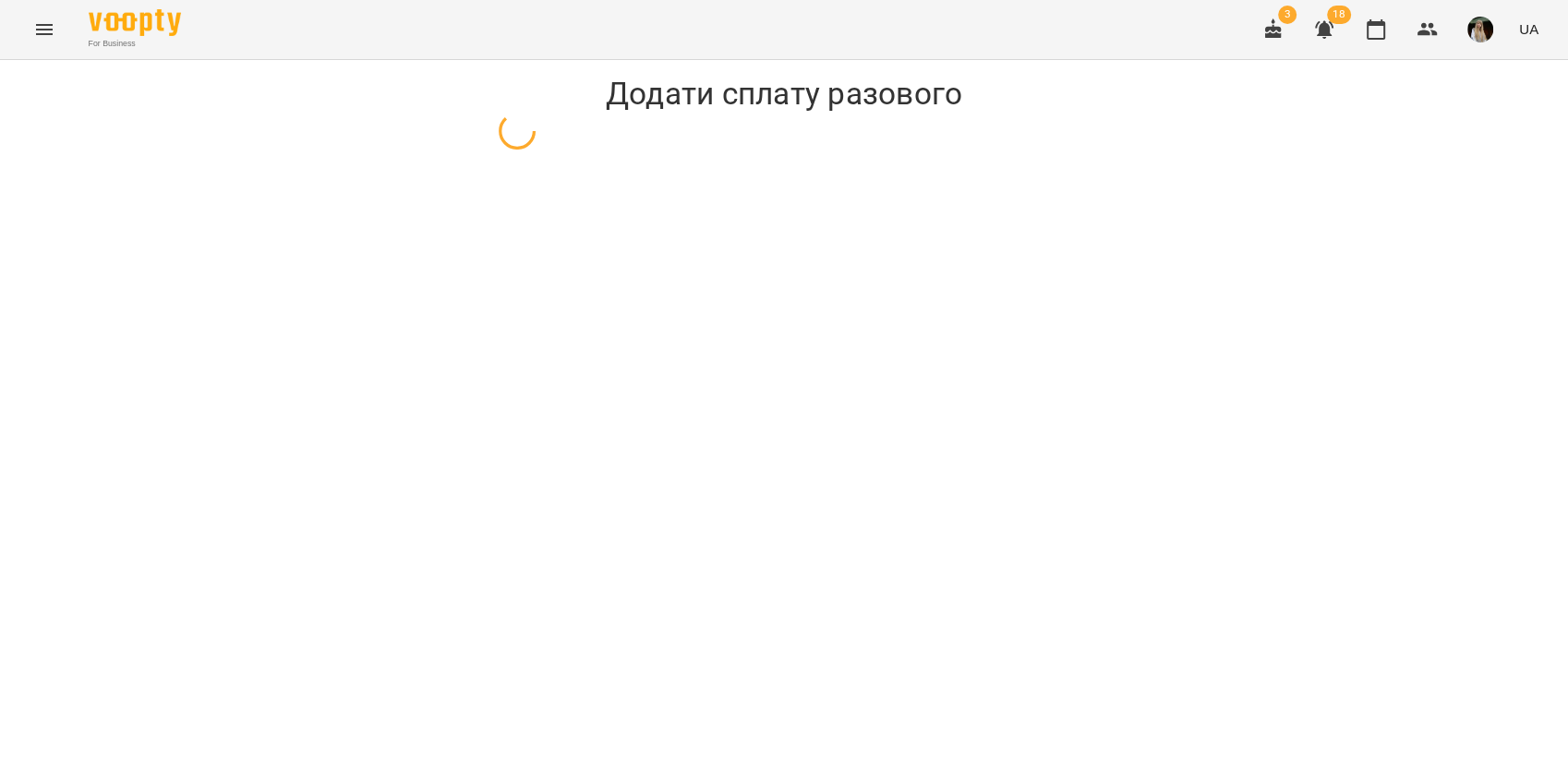
select select "**********"
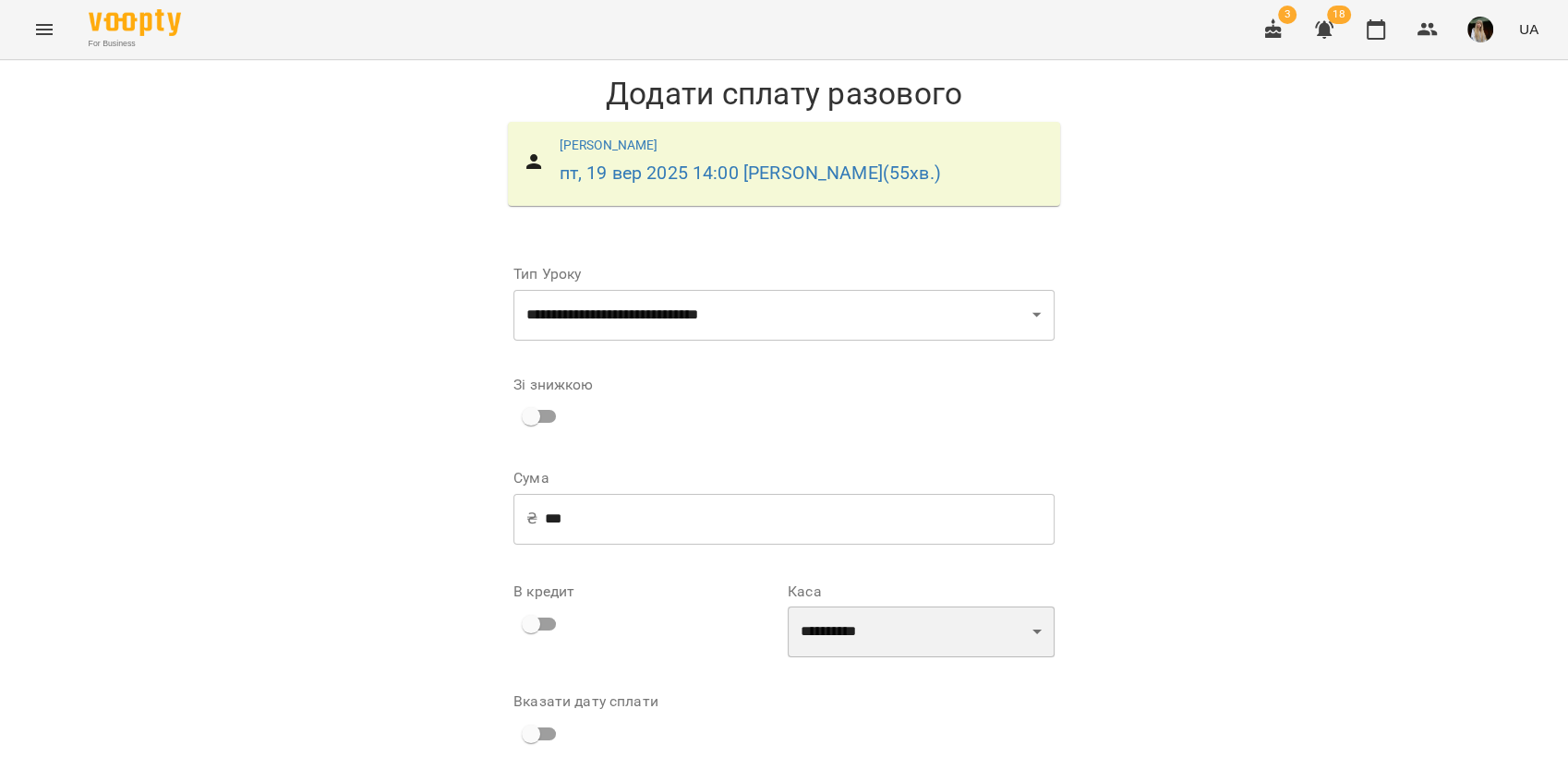
click at [1027, 633] on select "**********" at bounding box center [920, 632] width 267 height 52
select select "**********"
click at [787, 607] on select "**********" at bounding box center [920, 632] width 267 height 52
drag, startPoint x: 965, startPoint y: 706, endPoint x: 964, endPoint y: 671, distance: 35.0
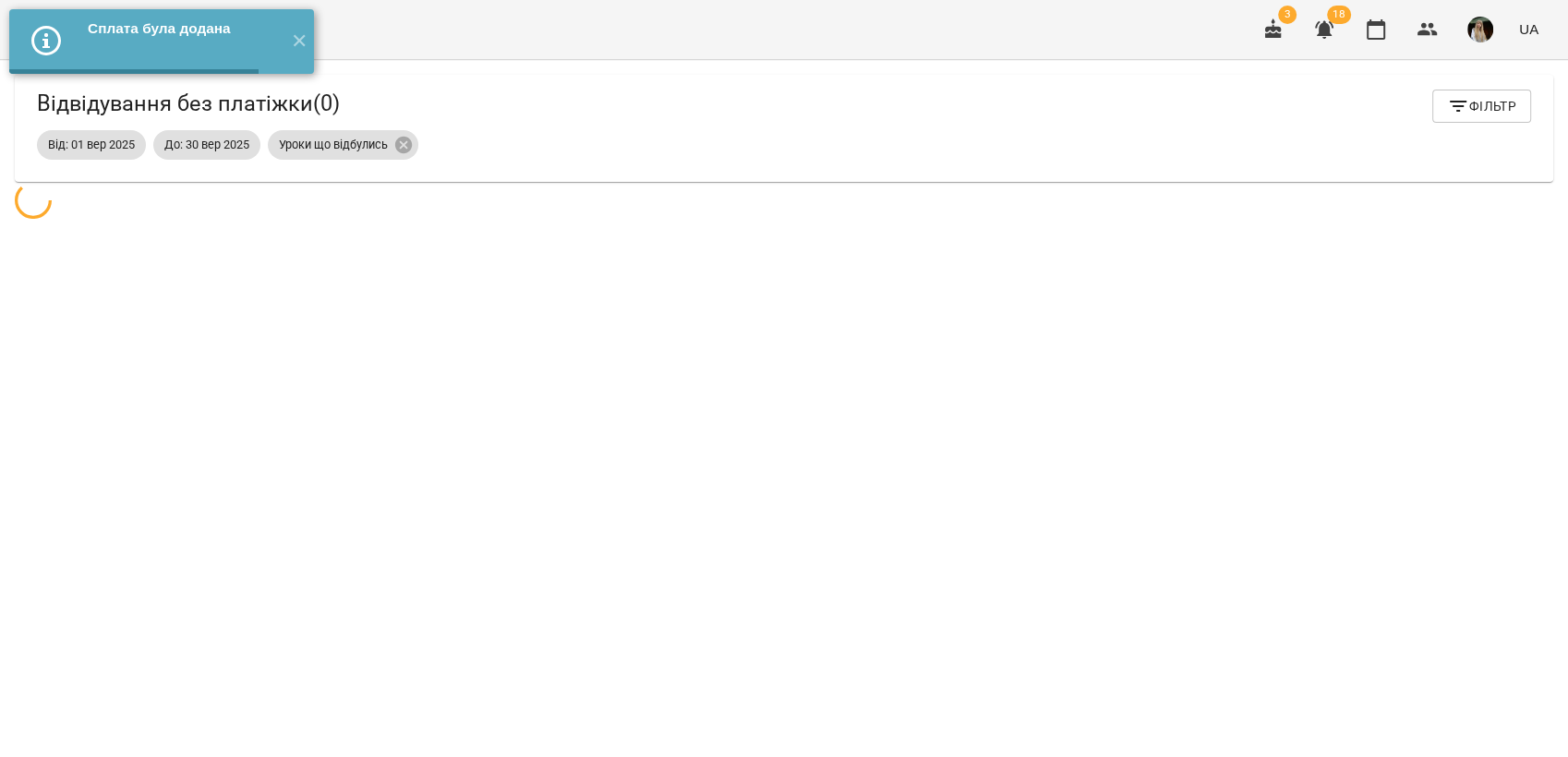
scroll to position [59, 0]
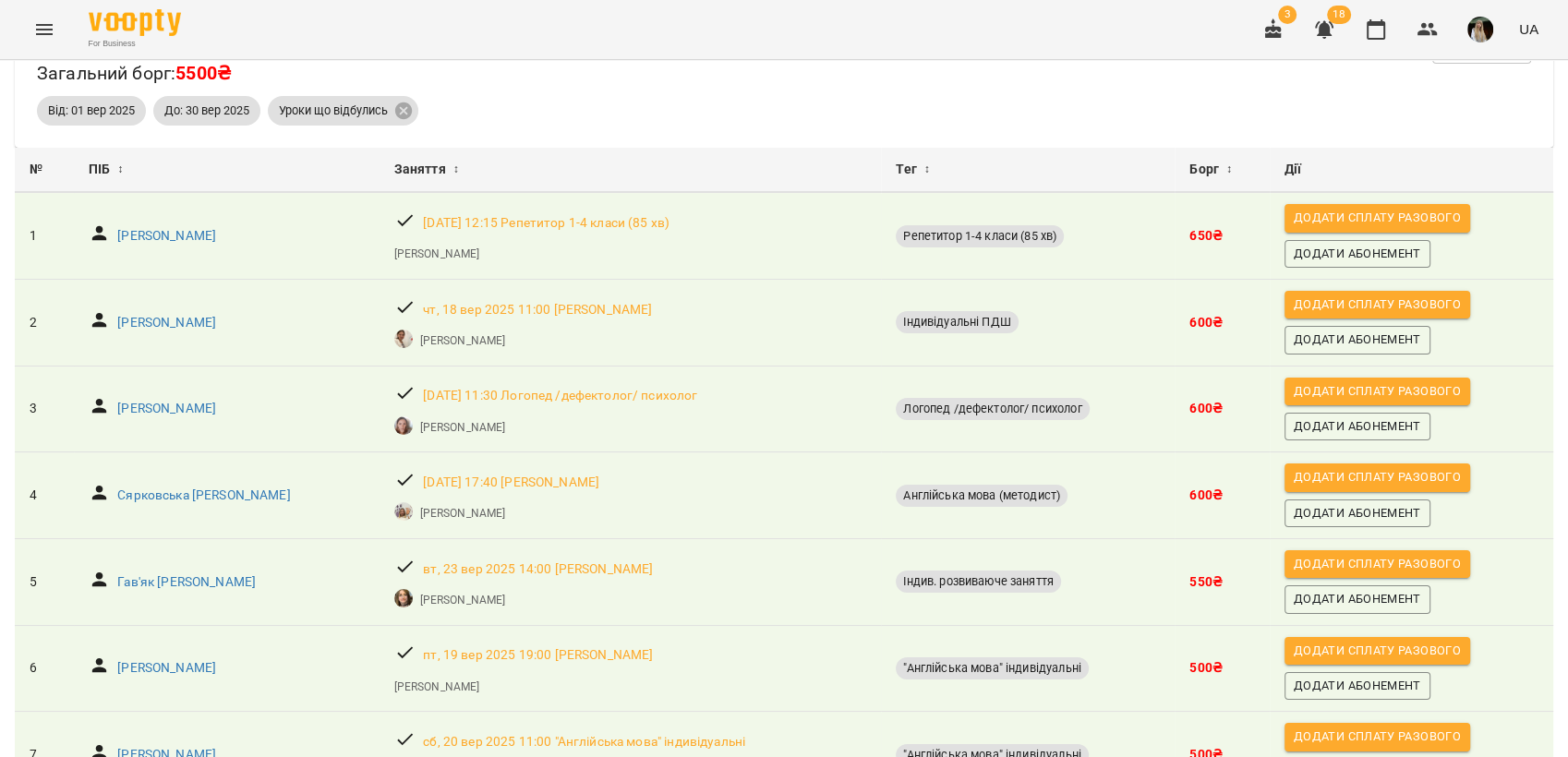
click at [41, 25] on icon "Menu" at bounding box center [43, 29] width 22 height 22
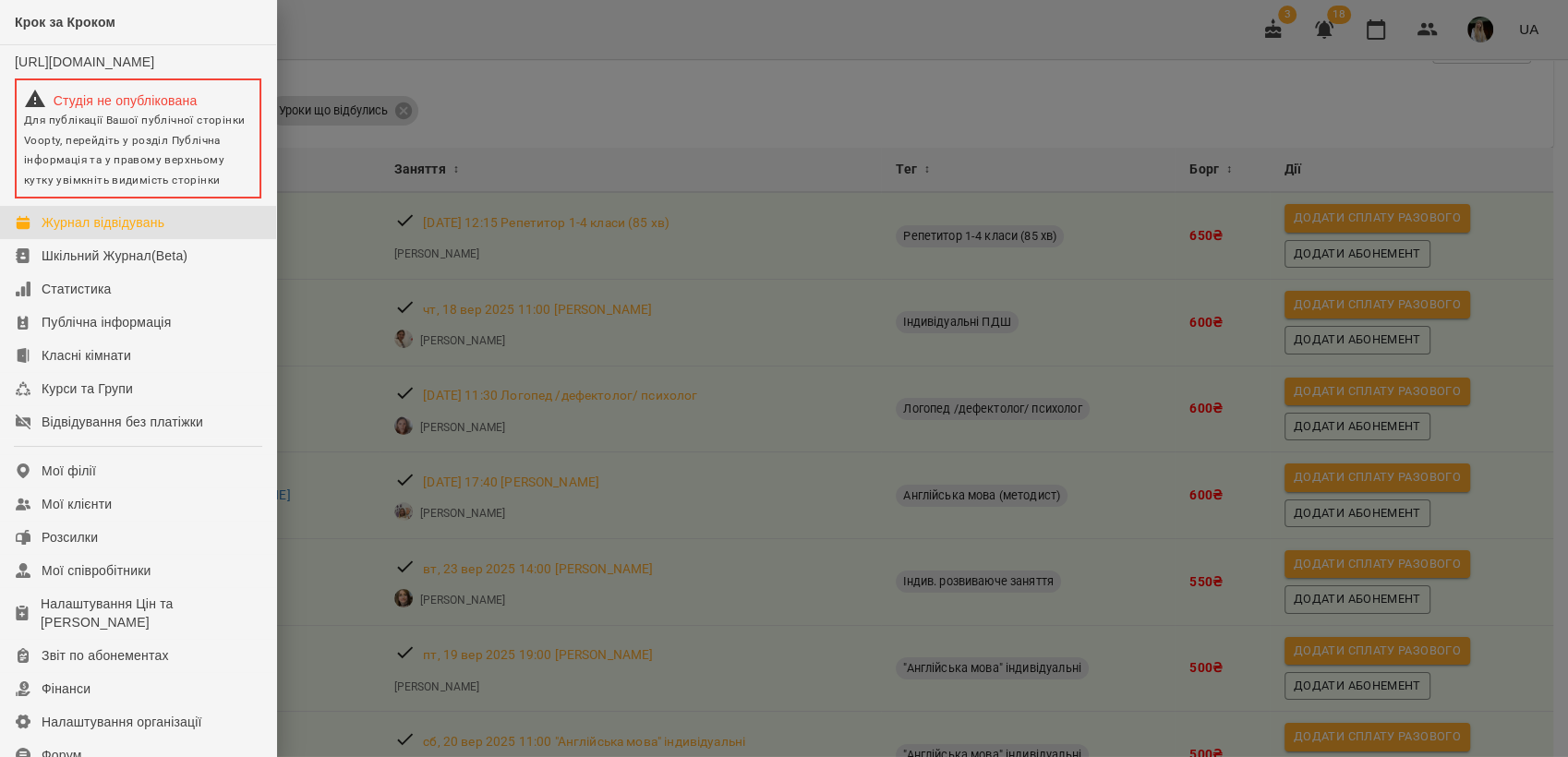
click at [131, 231] on div "Журнал відвідувань" at bounding box center [103, 223] width 123 height 19
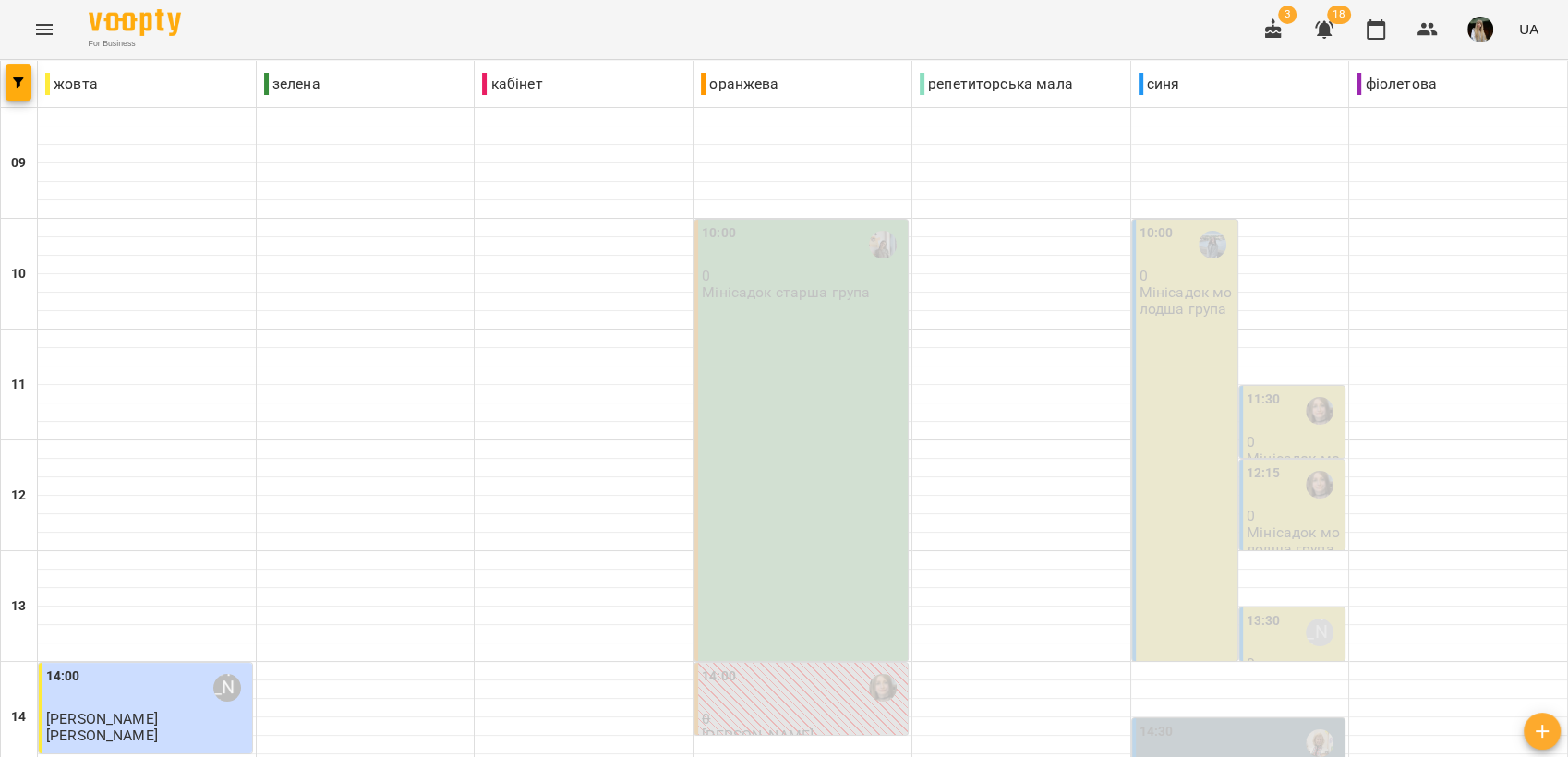
scroll to position [692, 0]
click at [1327, 22] on icon "button" at bounding box center [1324, 29] width 22 height 22
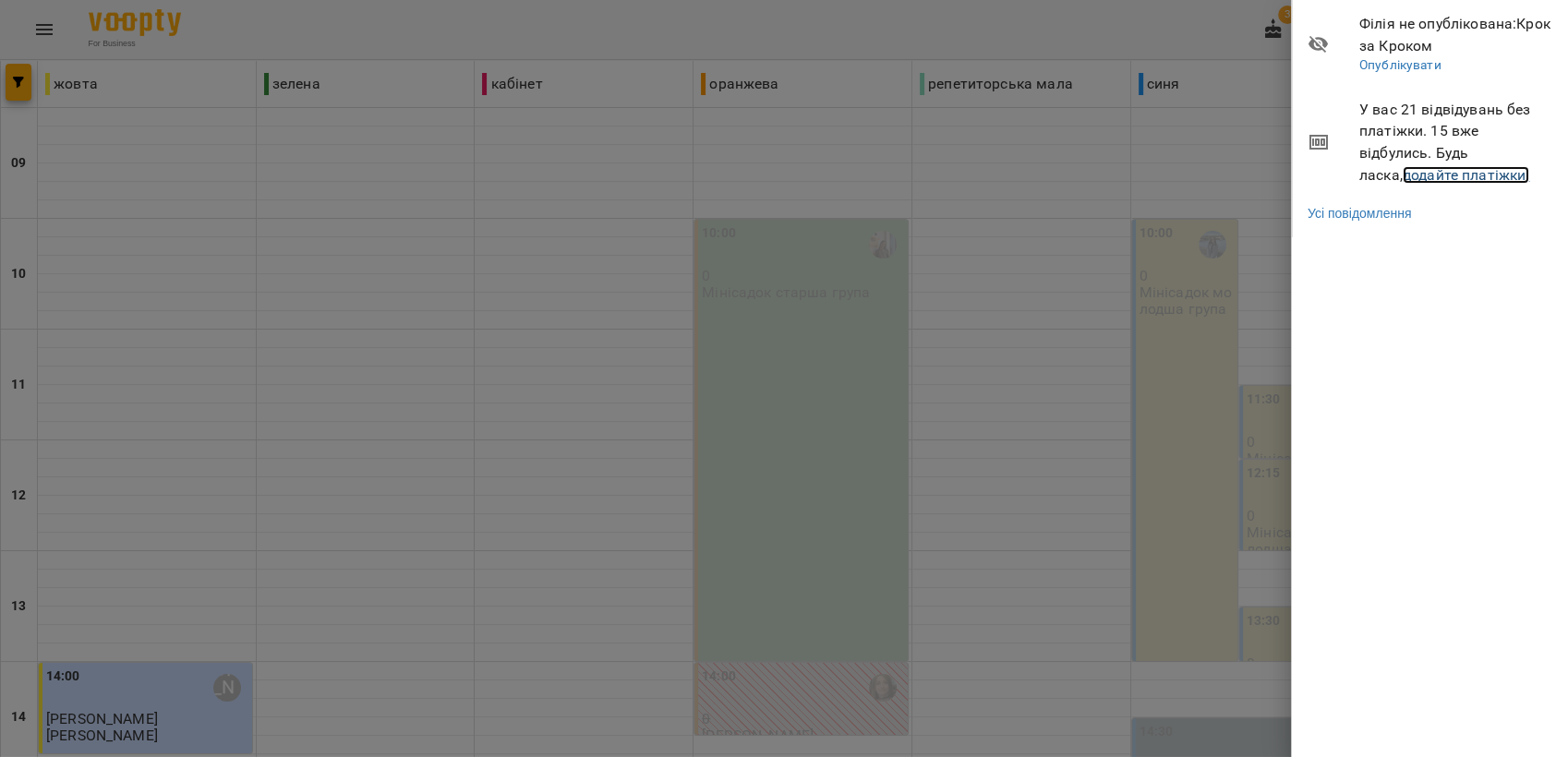
click at [1403, 173] on link "додайте платіжки!" at bounding box center [1466, 175] width 127 height 18
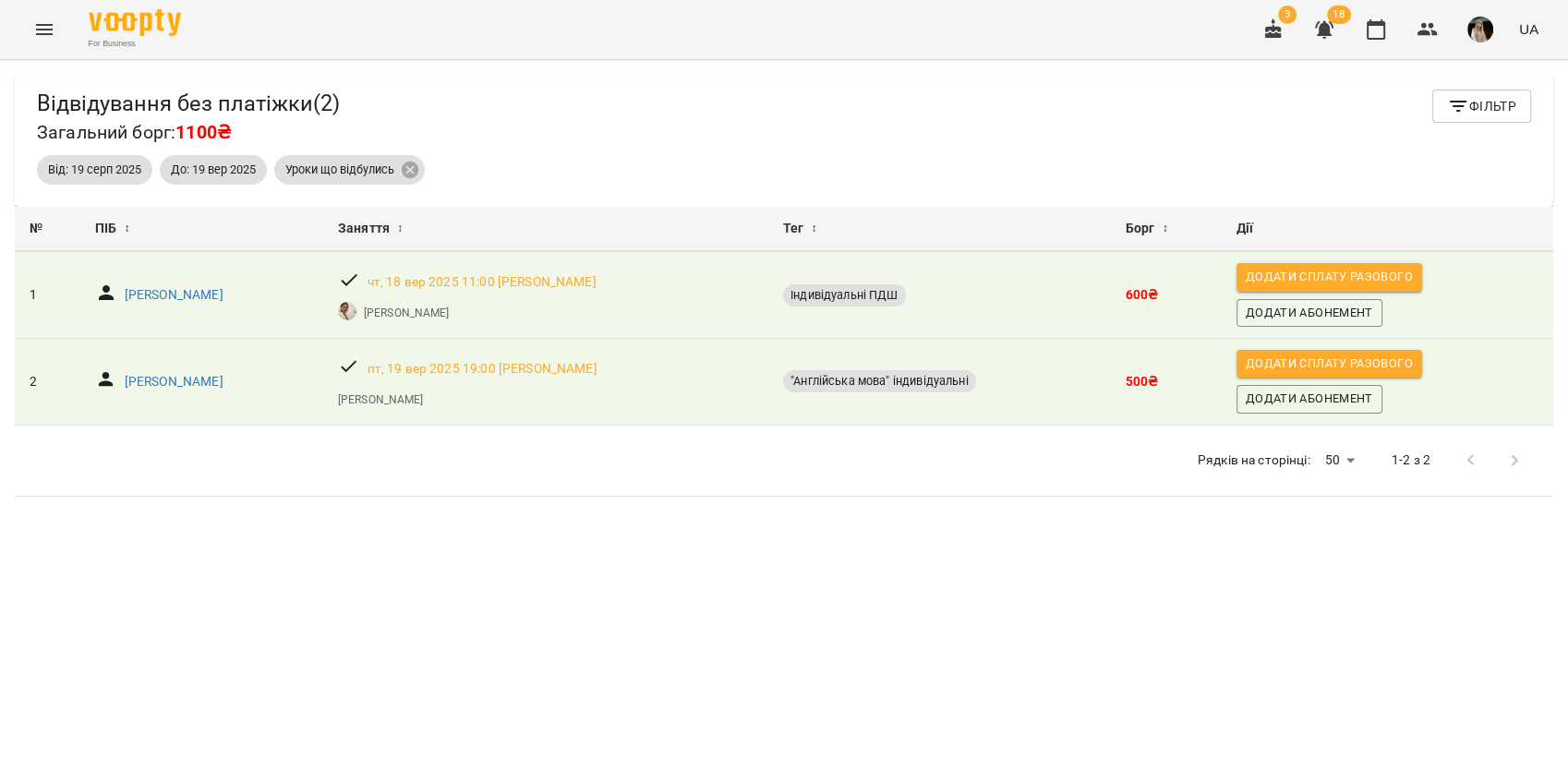
click at [44, 37] on icon "Menu" at bounding box center [43, 29] width 22 height 22
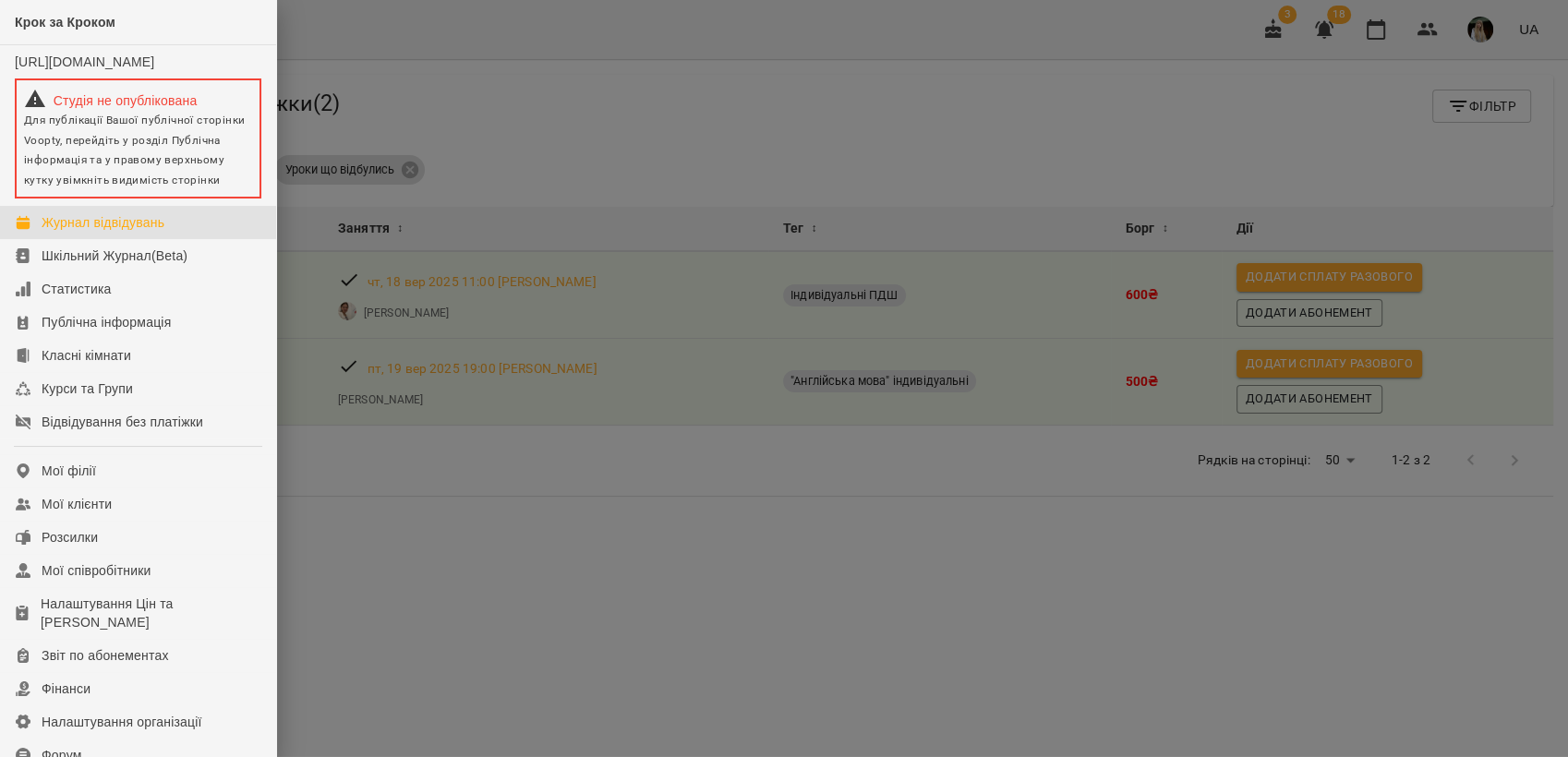
click at [102, 231] on div "Журнал відвідувань" at bounding box center [103, 223] width 123 height 19
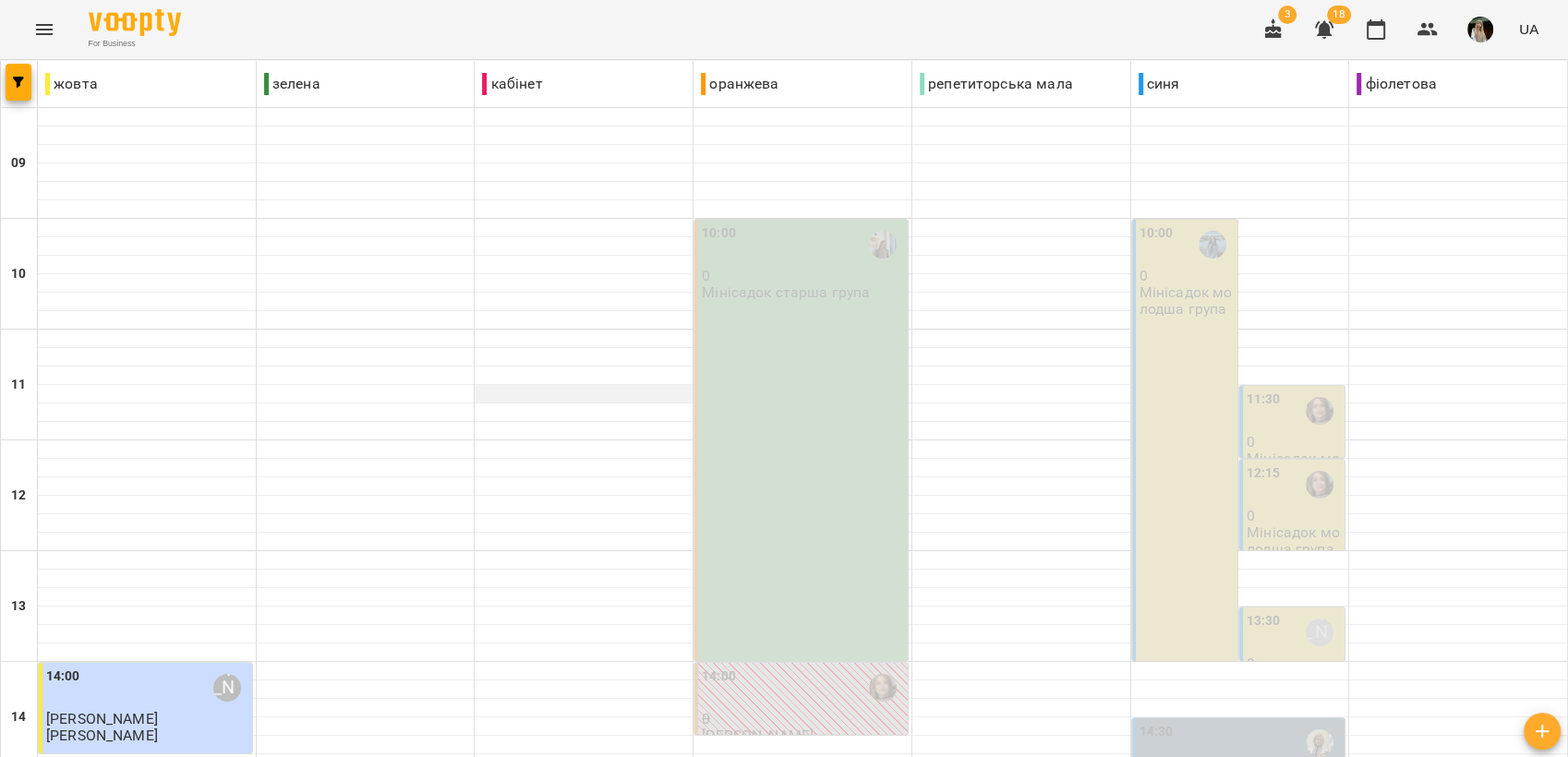
scroll to position [692, 0]
click at [1332, 23] on span "18" at bounding box center [1324, 29] width 44 height 44
click at [1324, 25] on icon "button" at bounding box center [1324, 29] width 19 height 18
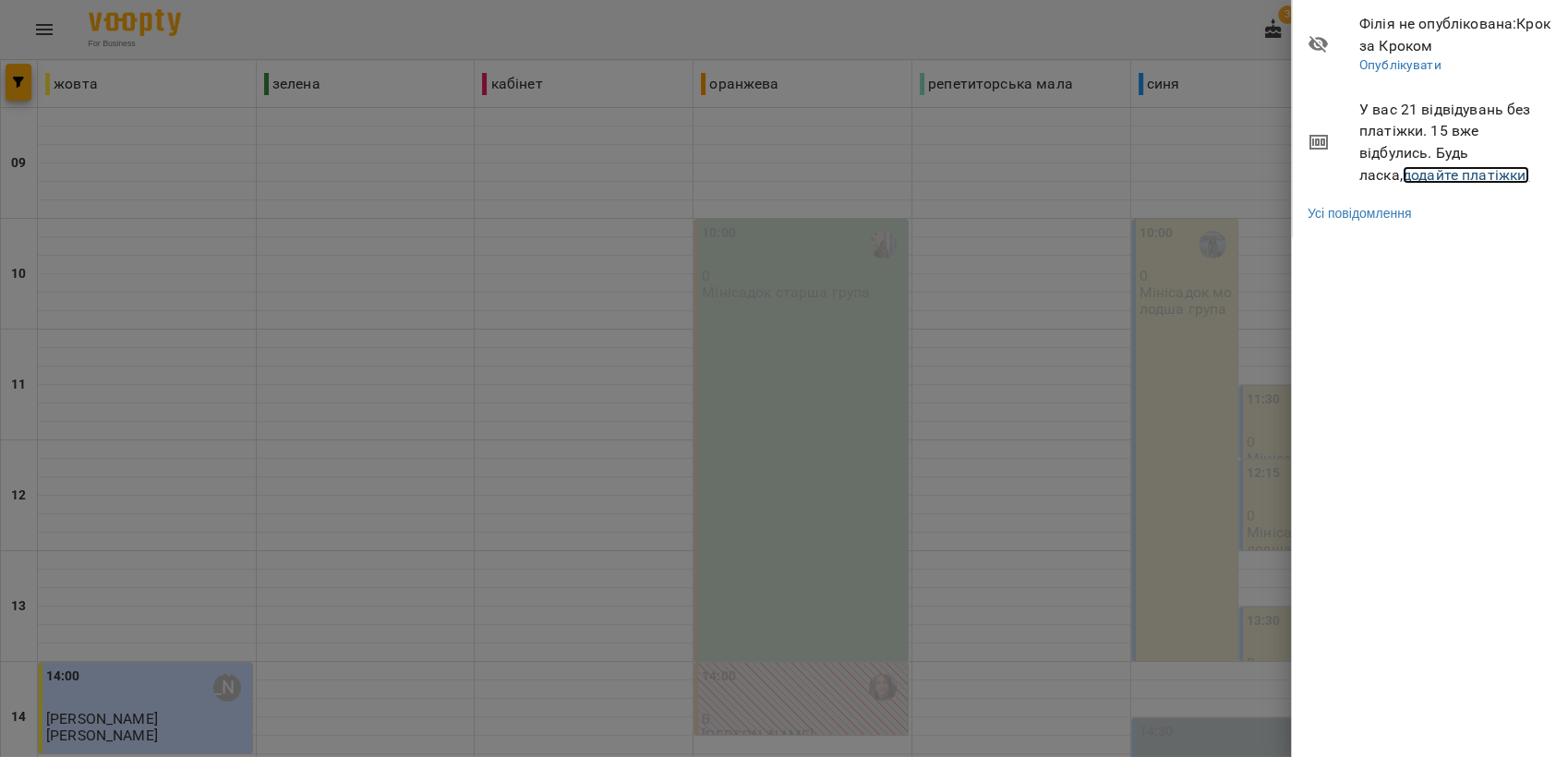
click at [1418, 176] on link "додайте платіжки!" at bounding box center [1466, 175] width 127 height 18
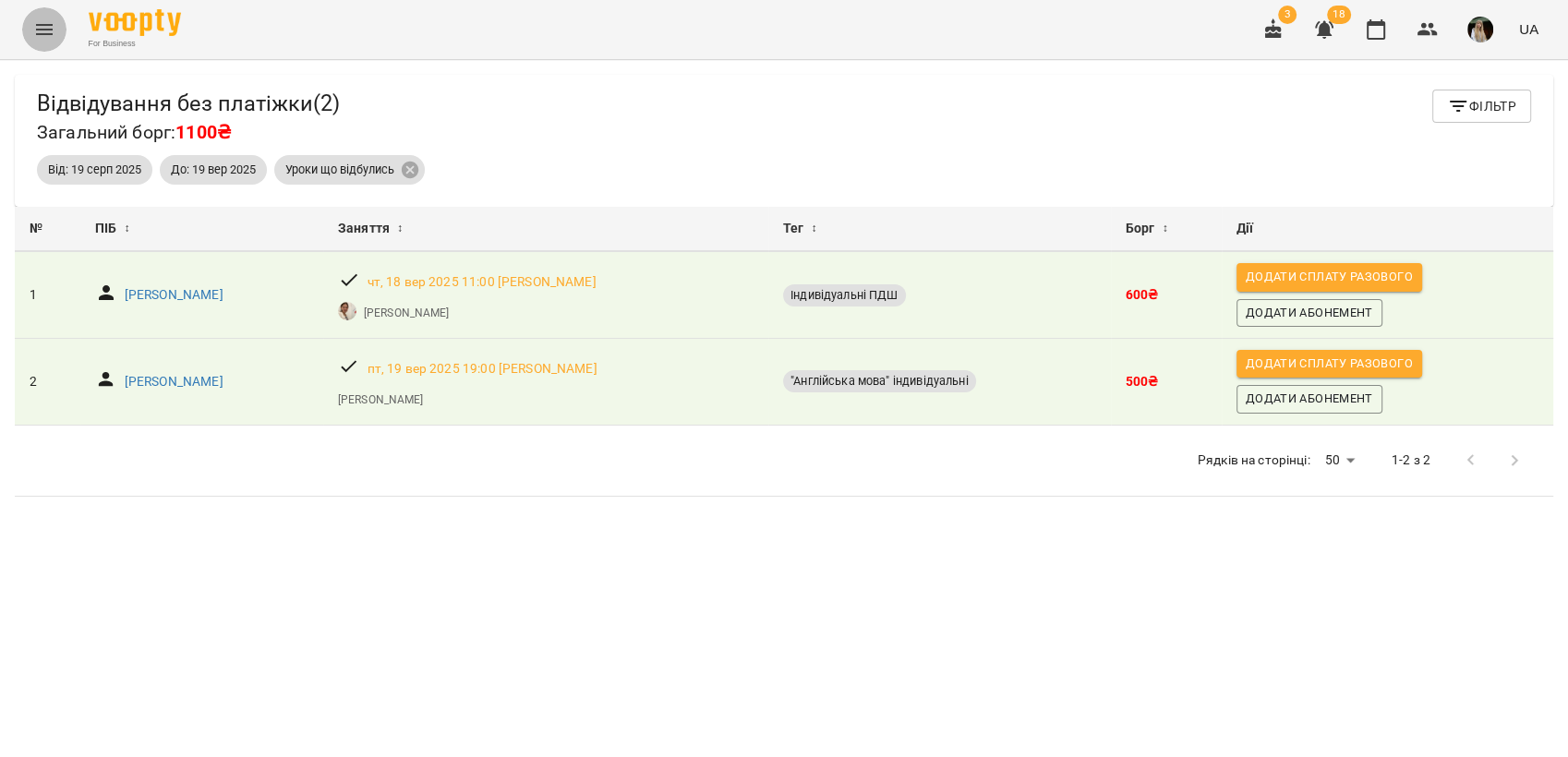
click at [51, 34] on icon "Menu" at bounding box center [43, 29] width 22 height 22
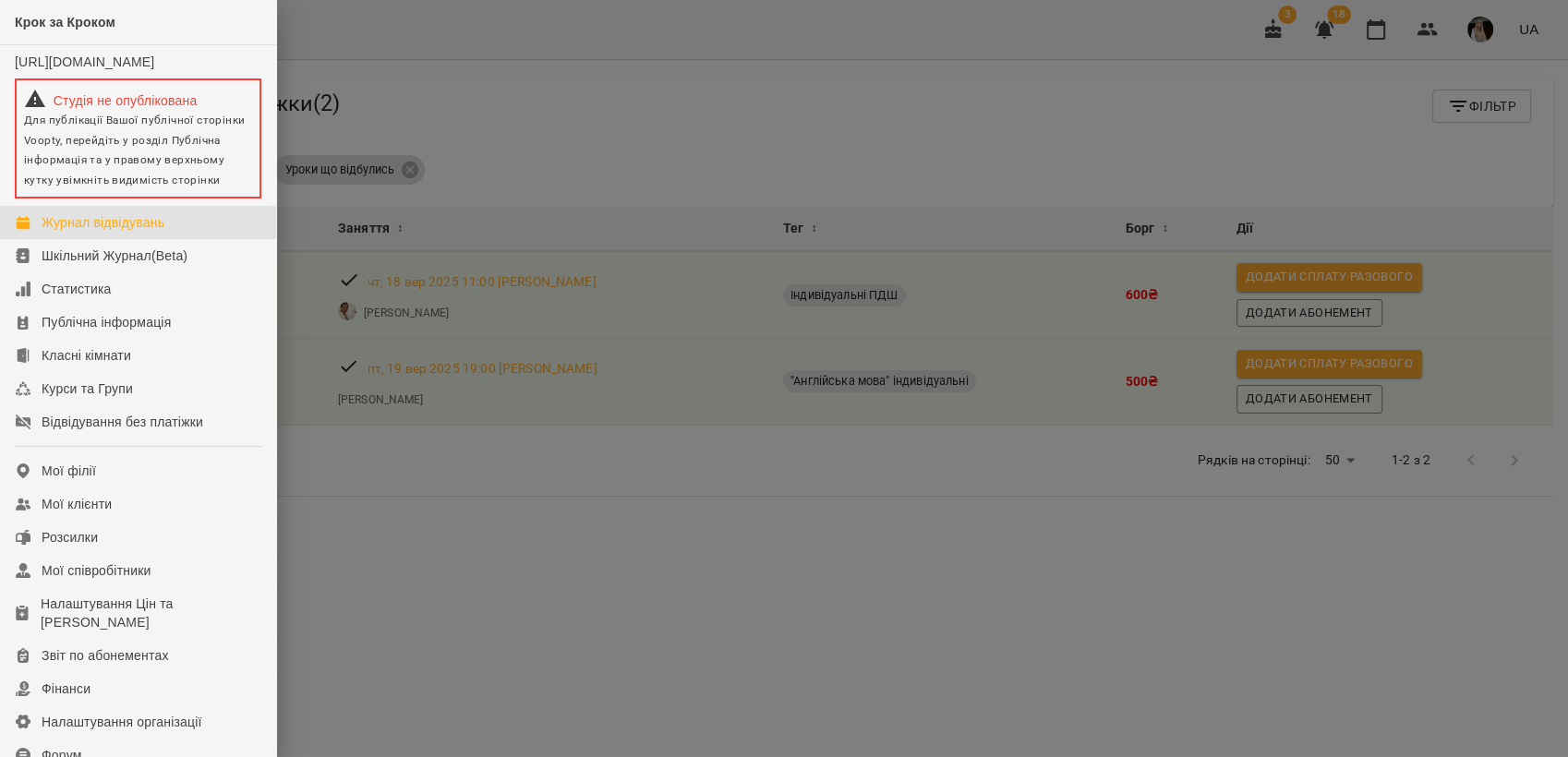
click at [110, 231] on div "Журнал відвідувань" at bounding box center [103, 223] width 123 height 19
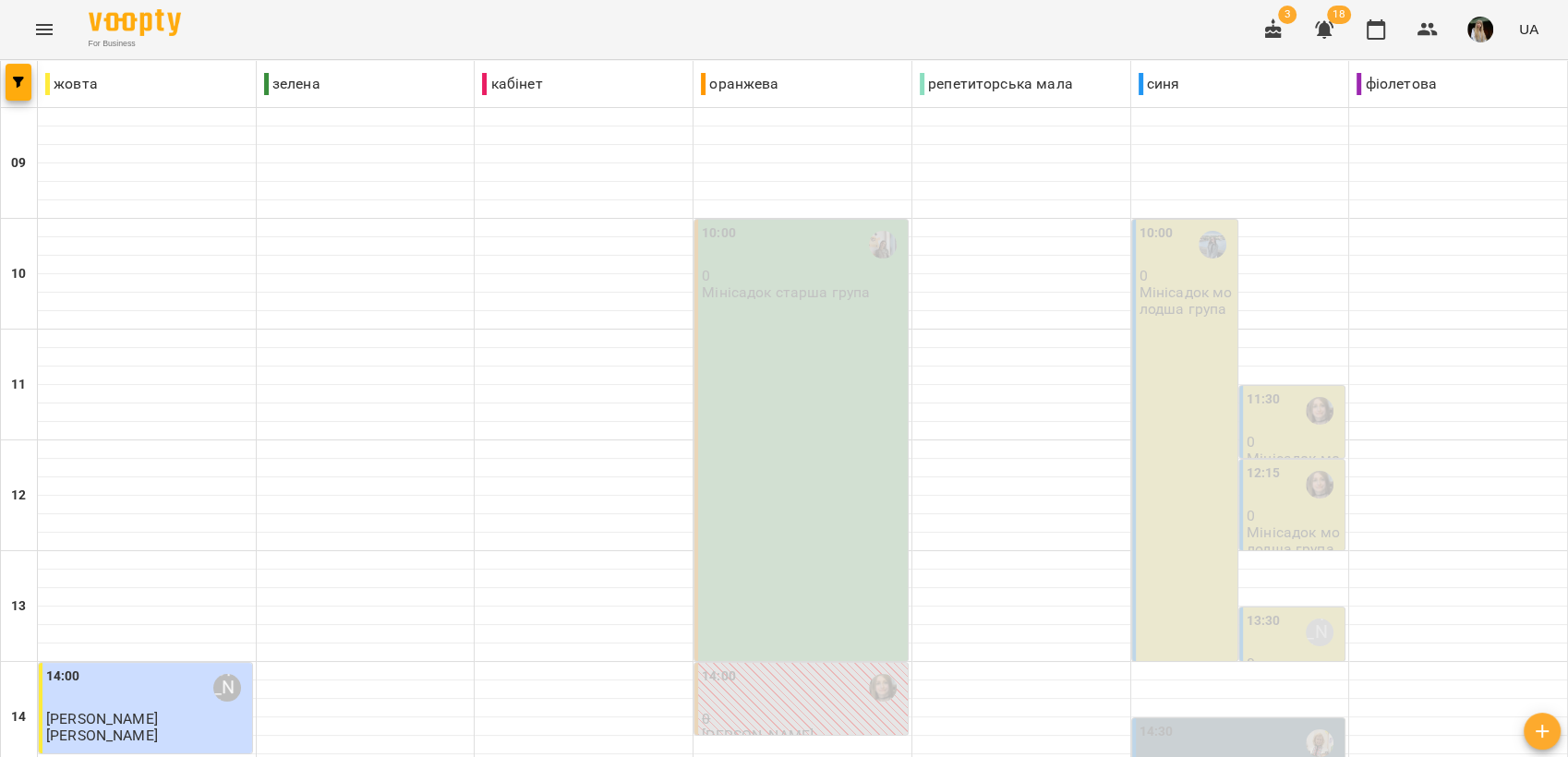
click at [1491, 29] on img "button" at bounding box center [1479, 29] width 25 height 25
click at [1492, 169] on span "Вийти" at bounding box center [1489, 169] width 117 height 22
